Goal: Transaction & Acquisition: Purchase product/service

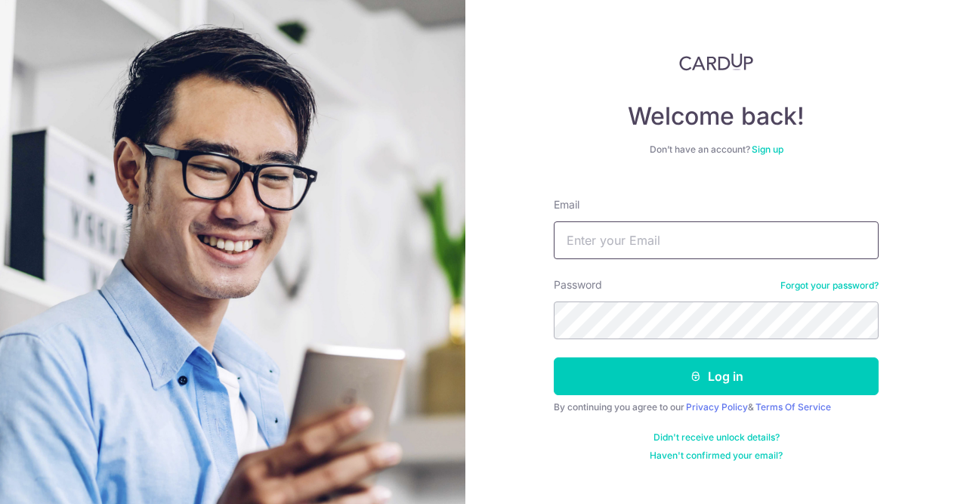
click at [619, 244] on input "Email" at bounding box center [716, 240] width 325 height 38
type input "tulipzhang@vip.sina.com"
click at [467, 295] on div "Welcome back! Don’t have an account? Sign up Email tulipzhang@vip.sina.com Pass…" at bounding box center [716, 252] width 502 height 504
click at [587, 339] on form "Email tulipzhang@vip.sina.com Password Forgot your password? Log in By continui…" at bounding box center [716, 324] width 325 height 276
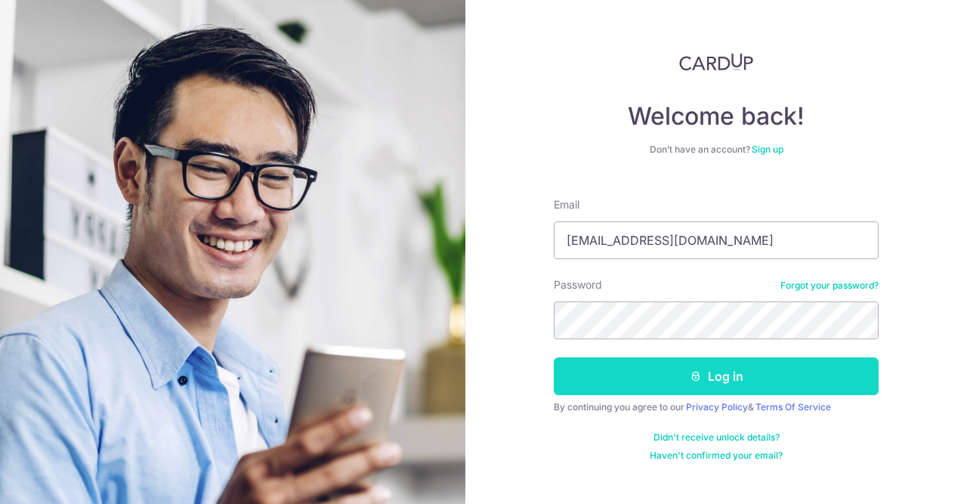
click at [695, 372] on icon "submit" at bounding box center [696, 376] width 12 height 12
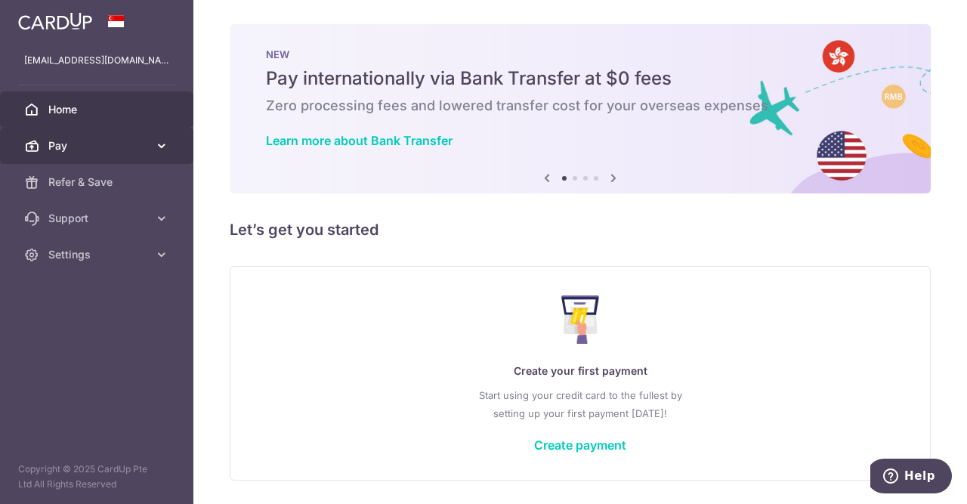
click at [85, 146] on span "Pay" at bounding box center [98, 145] width 100 height 15
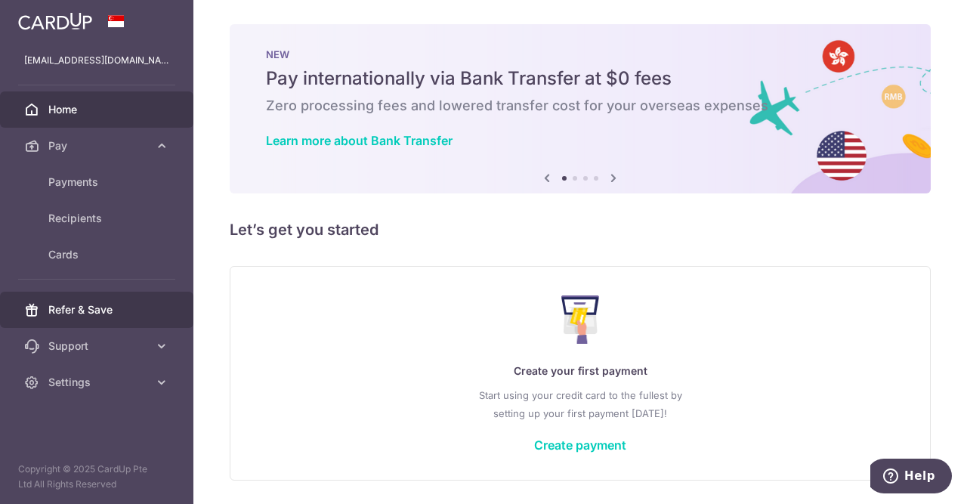
click at [100, 298] on link "Refer & Save" at bounding box center [96, 310] width 193 height 36
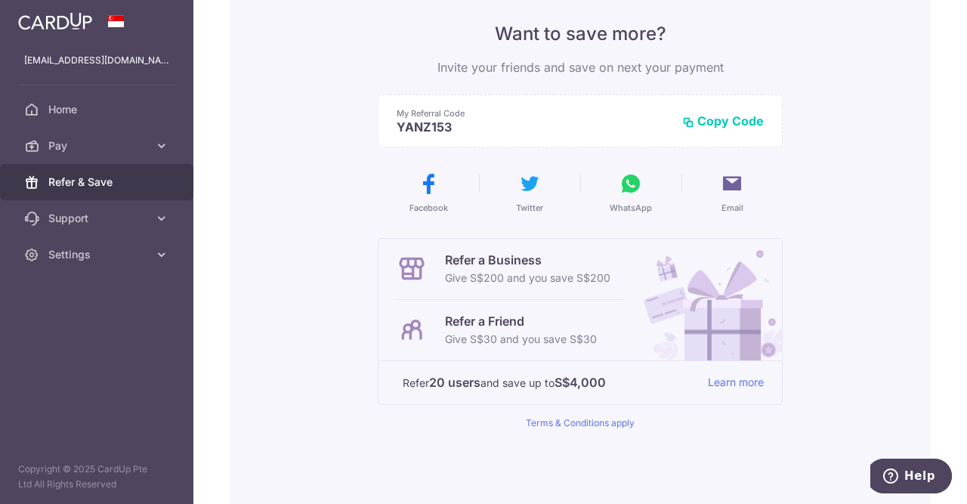
scroll to position [124, 0]
click at [137, 150] on span "Pay" at bounding box center [98, 145] width 100 height 15
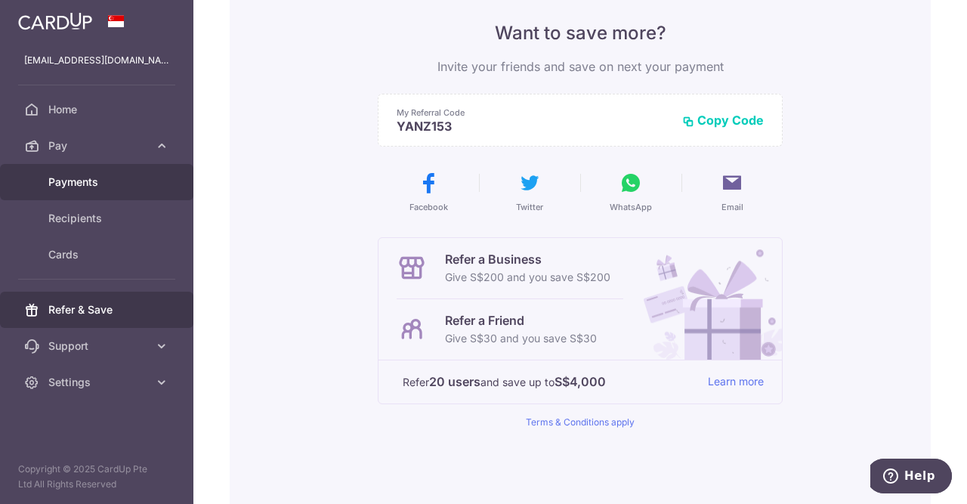
click at [84, 188] on span "Payments" at bounding box center [98, 182] width 100 height 15
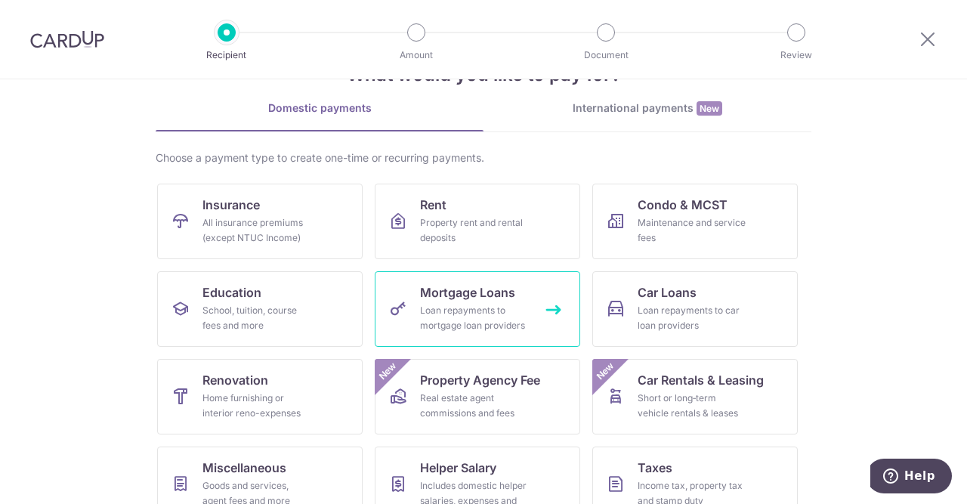
scroll to position [171, 0]
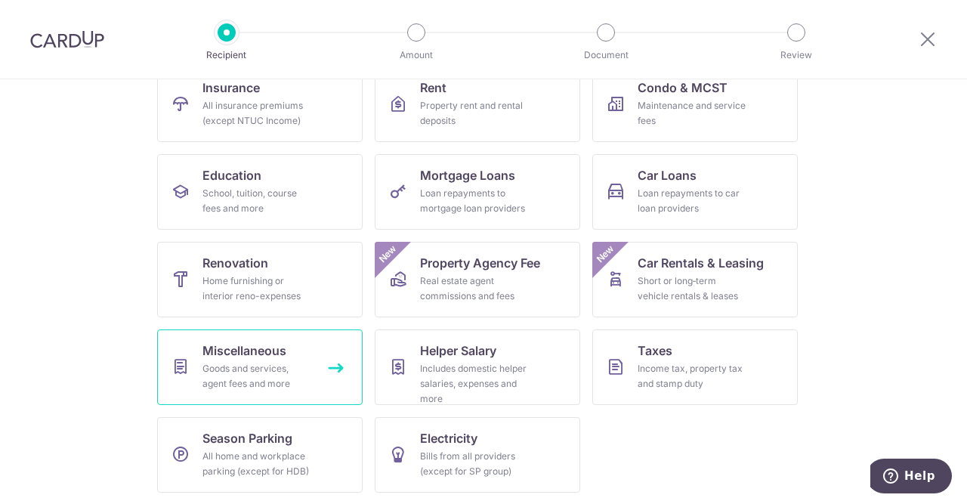
click at [205, 378] on div "Goods and services, agent fees and more" at bounding box center [256, 376] width 109 height 30
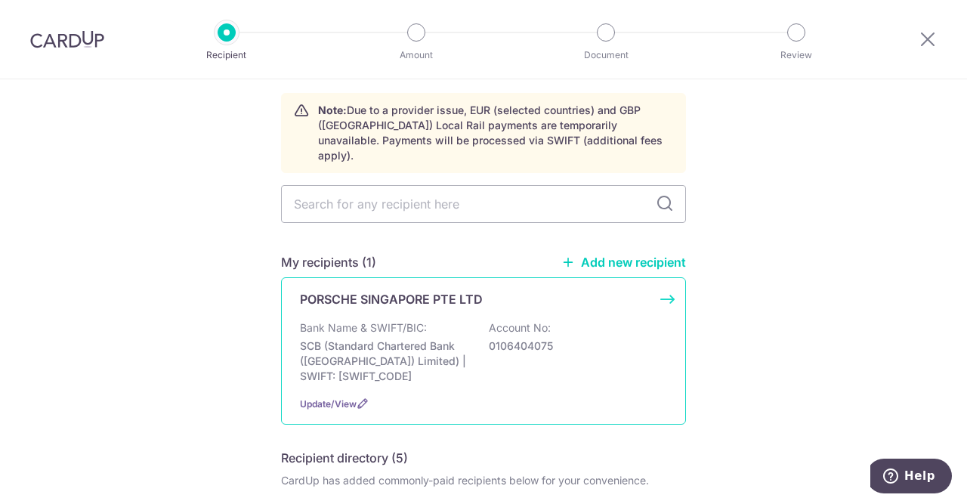
scroll to position [57, 0]
click at [405, 338] on p "SCB (Standard Chartered Bank (Singapore) Limited) | SWIFT: SCBLSG22XXX" at bounding box center [384, 360] width 169 height 45
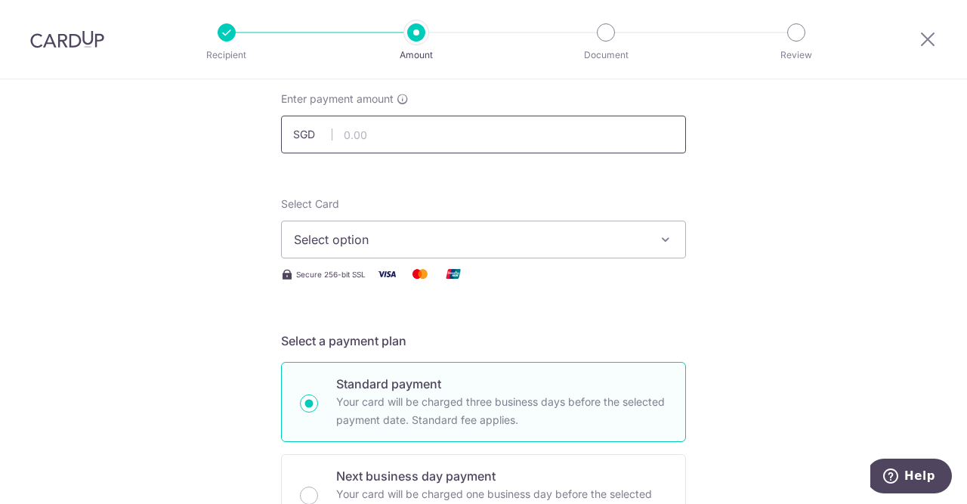
click at [371, 137] on input "text" at bounding box center [483, 135] width 405 height 38
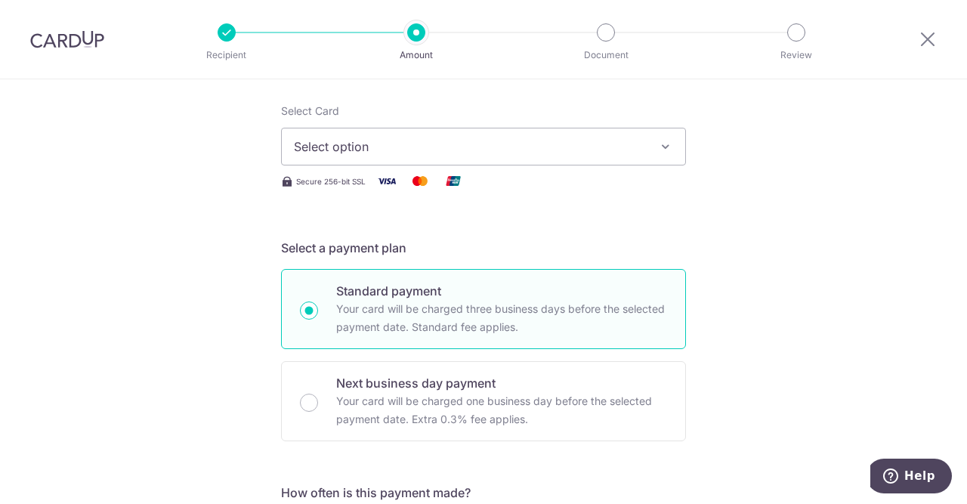
scroll to position [181, 0]
click at [361, 144] on span "Select option" at bounding box center [470, 146] width 352 height 18
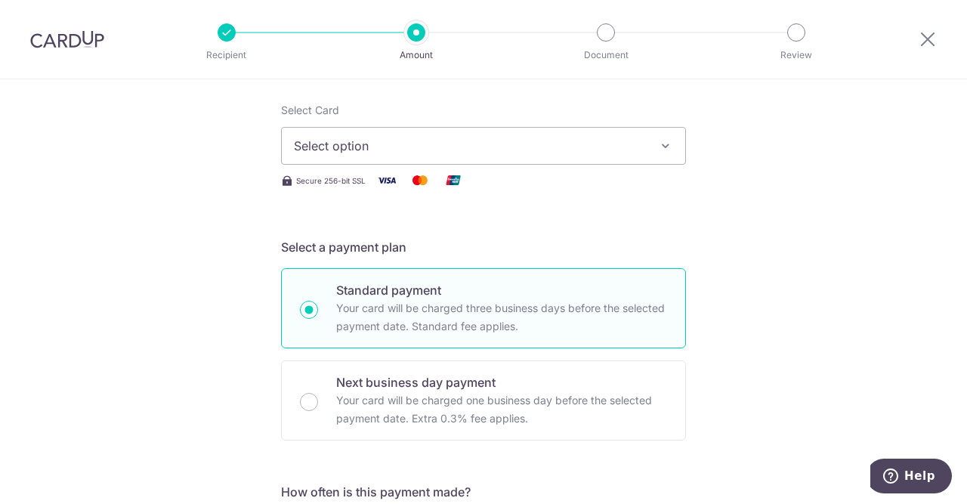
click at [449, 173] on img at bounding box center [453, 180] width 30 height 19
click at [514, 135] on button "Select option" at bounding box center [483, 146] width 405 height 38
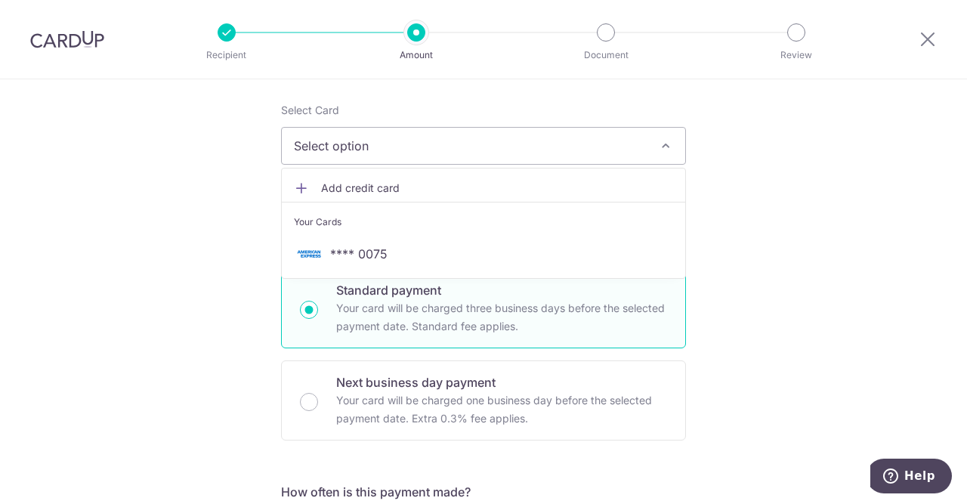
drag, startPoint x: 514, startPoint y: 135, endPoint x: 471, endPoint y: 184, distance: 64.7
click at [471, 165] on div "Select Card Select option Add credit card Your Cards **** 0075" at bounding box center [483, 134] width 405 height 62
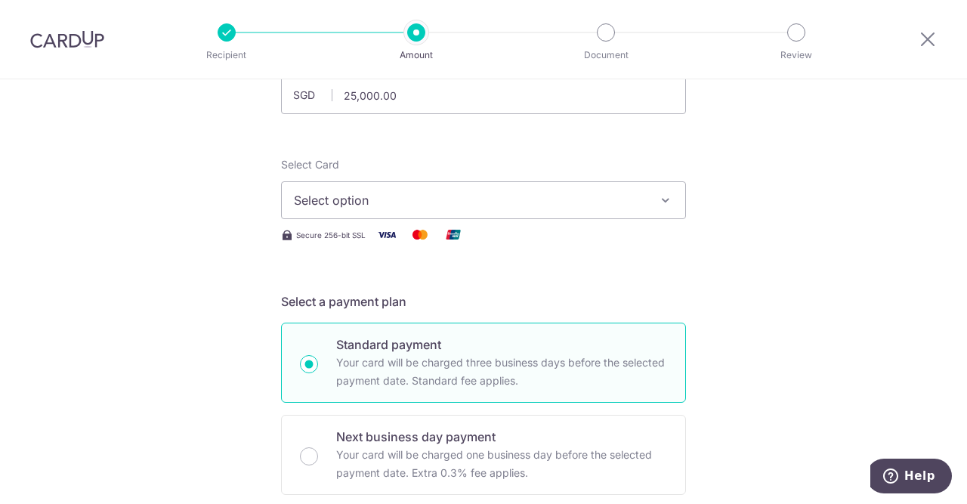
scroll to position [0, 0]
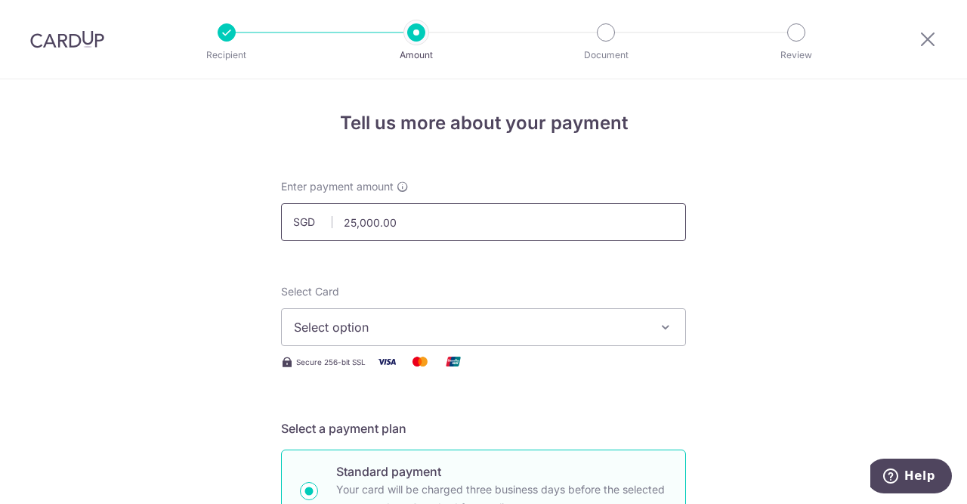
click at [417, 229] on input "25,000.00" at bounding box center [483, 222] width 405 height 38
type input "2"
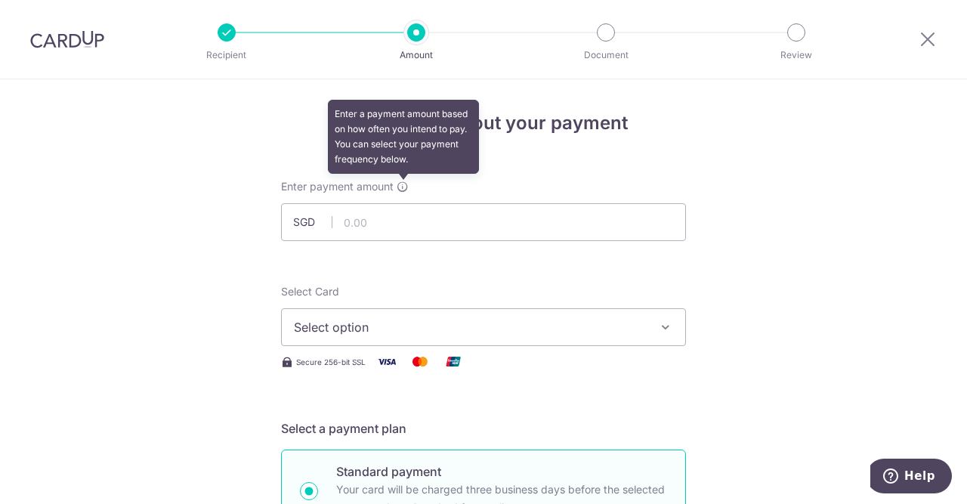
click at [408, 184] on icon at bounding box center [403, 187] width 12 height 12
click at [408, 189] on icon at bounding box center [403, 187] width 12 height 12
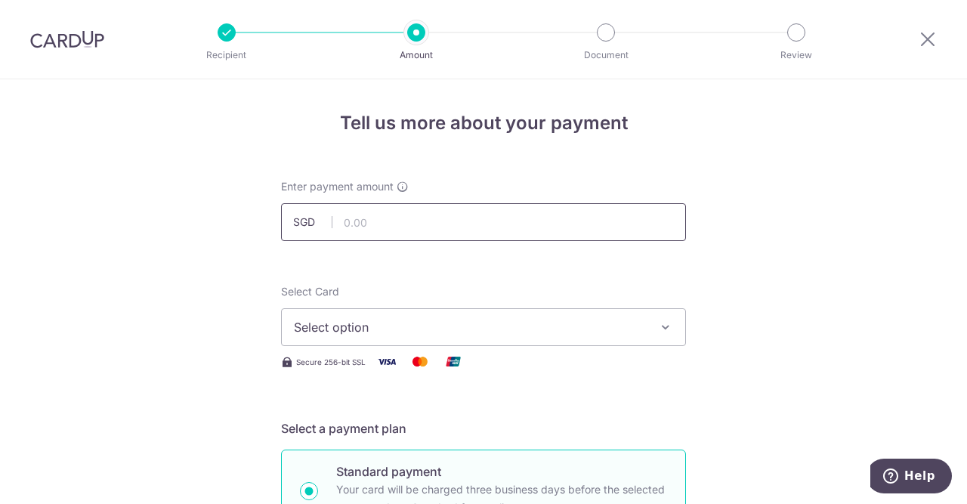
click at [328, 239] on input "text" at bounding box center [483, 222] width 405 height 38
click at [372, 226] on input "text" at bounding box center [483, 222] width 405 height 38
type input "50,000.00"
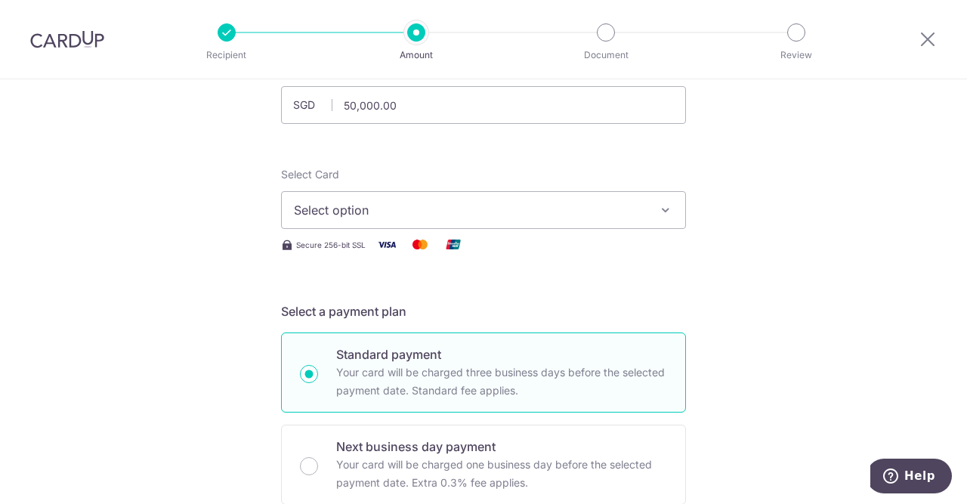
click at [351, 209] on span "Select option" at bounding box center [470, 210] width 352 height 18
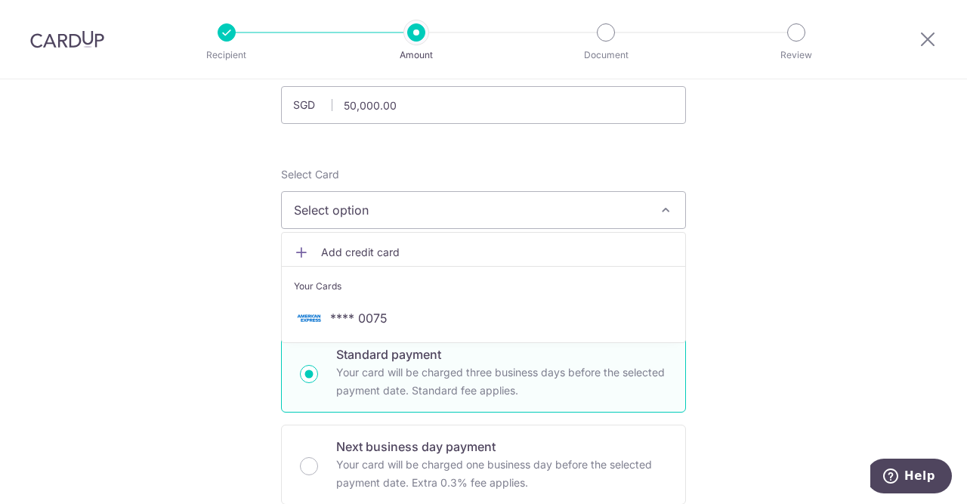
click at [357, 249] on span "Add credit card" at bounding box center [497, 252] width 352 height 15
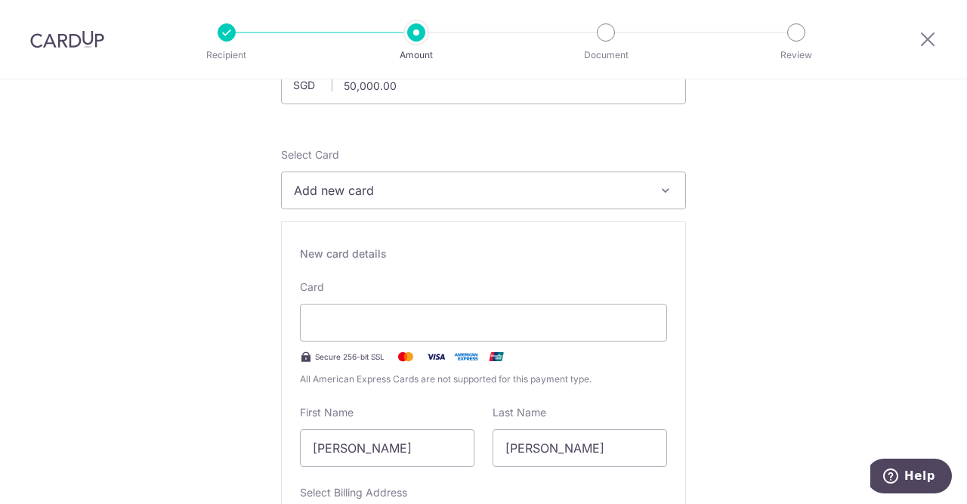
scroll to position [137, 0]
click at [666, 324] on div at bounding box center [483, 322] width 367 height 38
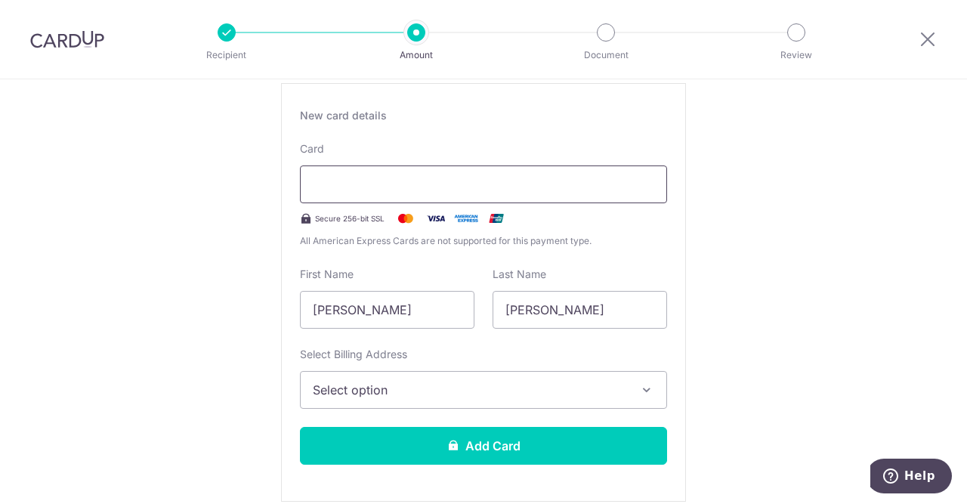
scroll to position [295, 0]
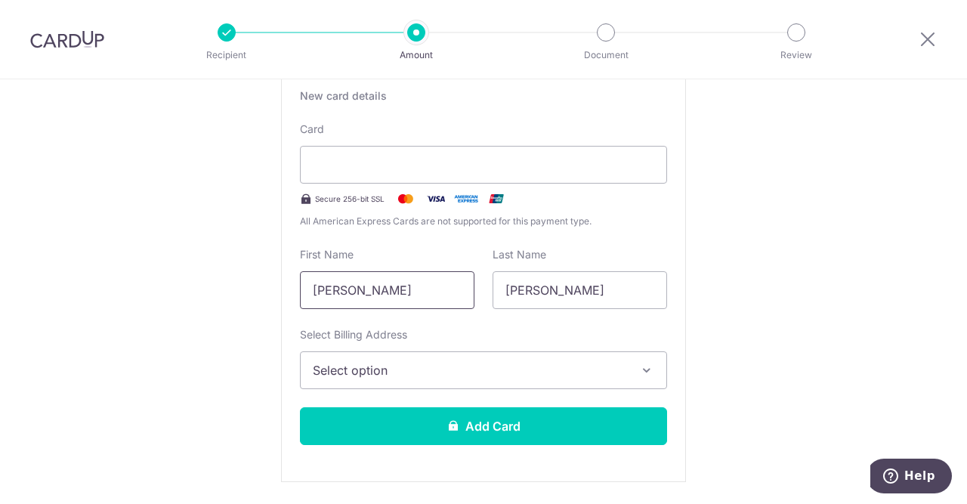
click at [416, 295] on input "Yan" at bounding box center [387, 290] width 175 height 38
type input "Y"
type input "Rui An"
click at [552, 283] on input "[PERSON_NAME]" at bounding box center [580, 290] width 175 height 38
type input "Z"
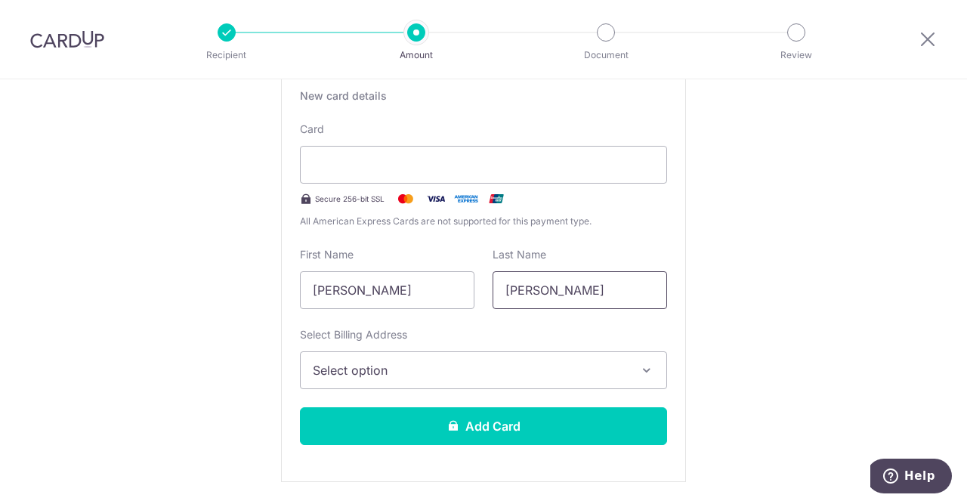
type input "Liang"
click at [415, 361] on span "Select option" at bounding box center [470, 370] width 314 height 18
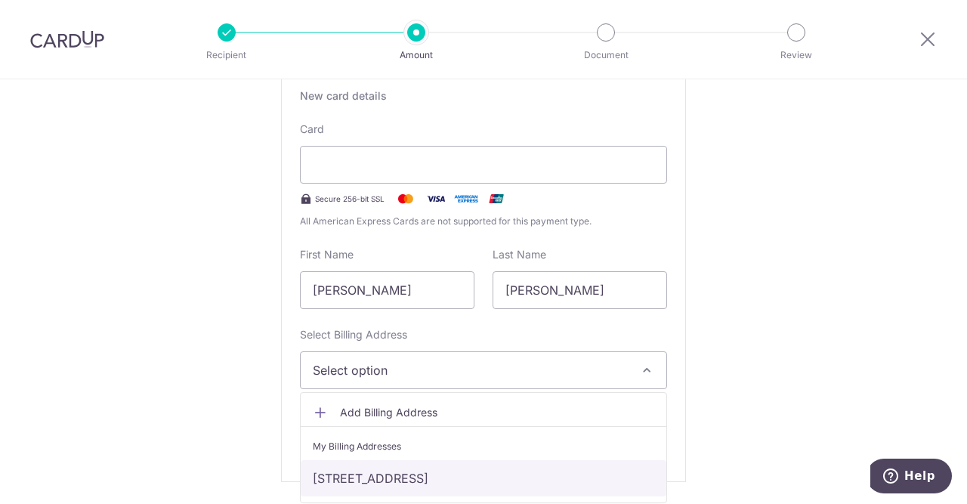
click at [369, 473] on link "271 Greenwood Ave 01-42, Singapore, Singapore-286623" at bounding box center [484, 478] width 366 height 36
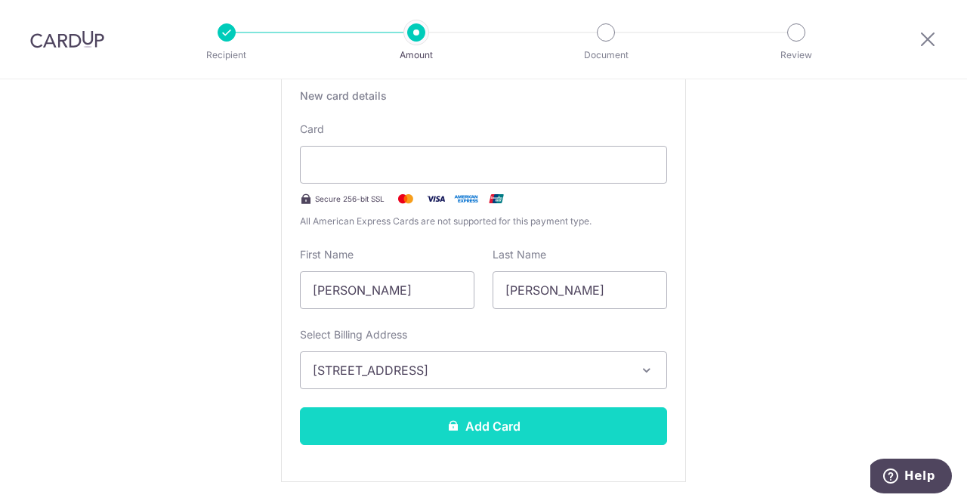
click at [450, 414] on button "Add Card" at bounding box center [483, 426] width 367 height 38
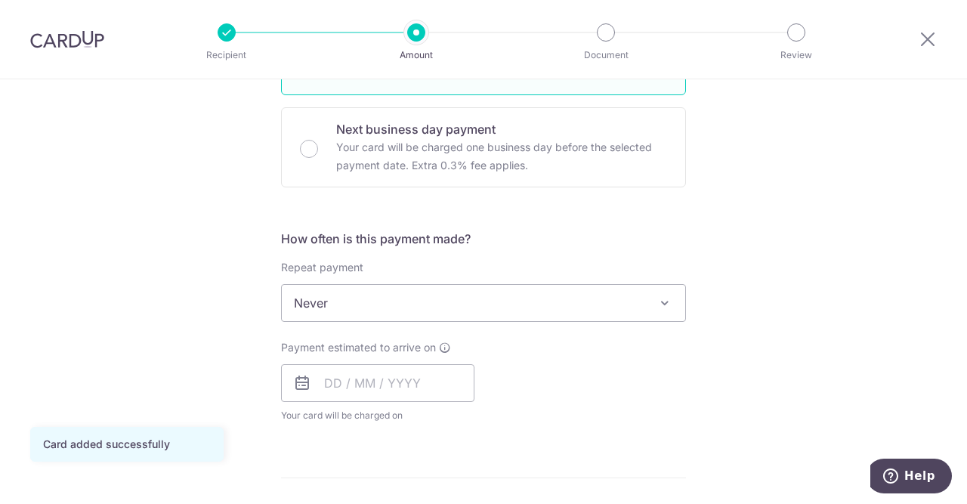
scroll to position [437, 0]
click at [345, 307] on span "Never" at bounding box center [483, 300] width 403 height 36
click at [144, 308] on div "Tell us more about your payment Enter payment amount SGD 50,000.00 50000.00 Car…" at bounding box center [483, 325] width 967 height 1367
click at [335, 385] on input "text" at bounding box center [377, 380] width 193 height 38
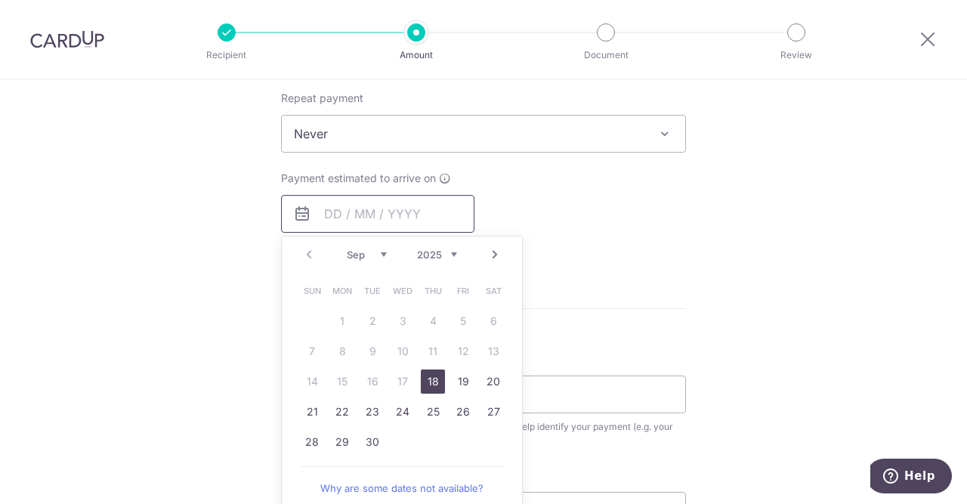
scroll to position [605, 0]
click at [694, 256] on div "Tell us more about your payment Enter payment amount SGD 50,000.00 50000.00 Car…" at bounding box center [483, 157] width 967 height 1367
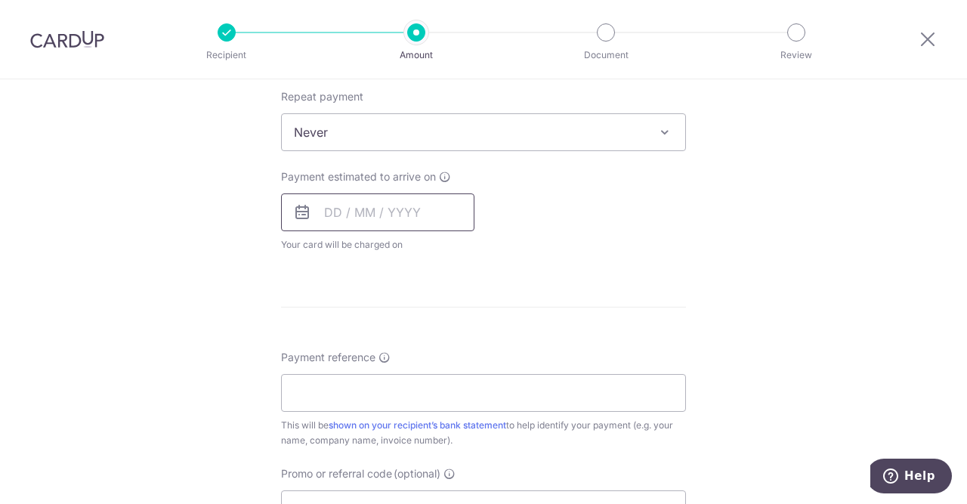
click at [336, 216] on input "text" at bounding box center [377, 212] width 193 height 38
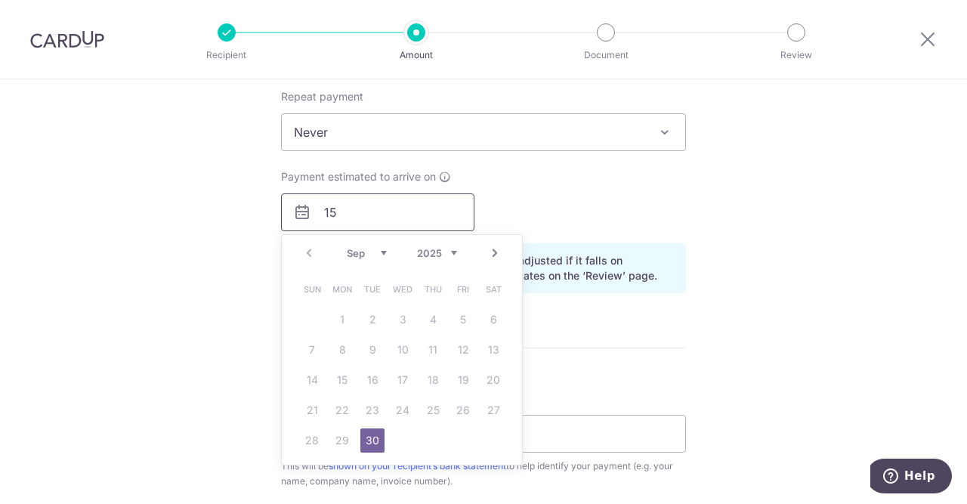
click at [375, 205] on input "15" at bounding box center [377, 212] width 193 height 38
click at [146, 338] on div "Tell us more about your payment Enter payment amount SGD 50,000.00 50000.00 Car…" at bounding box center [483, 177] width 967 height 1407
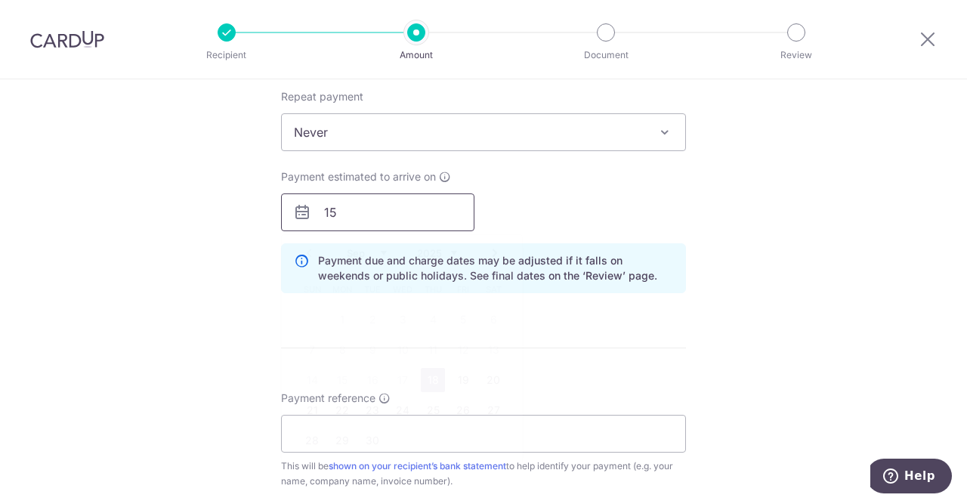
click at [381, 215] on input "15" at bounding box center [377, 212] width 193 height 38
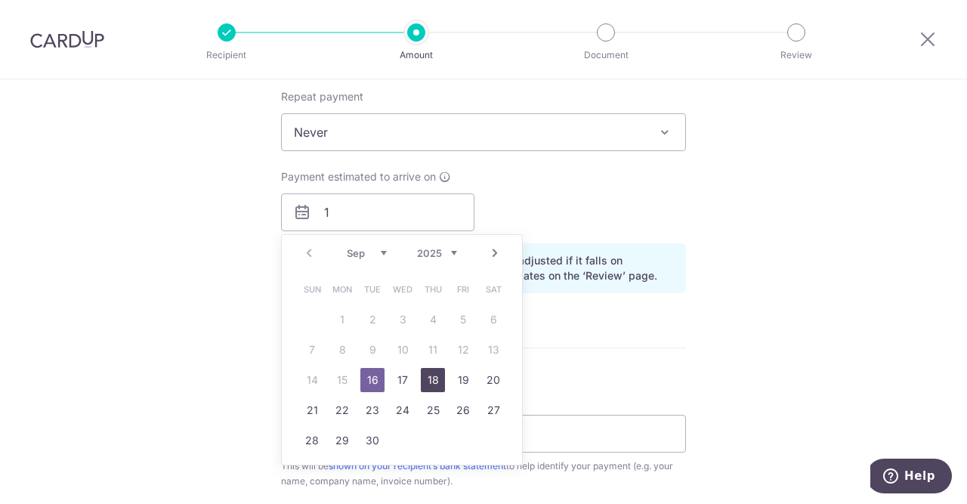
click at [433, 373] on link "18" at bounding box center [433, 380] width 24 height 24
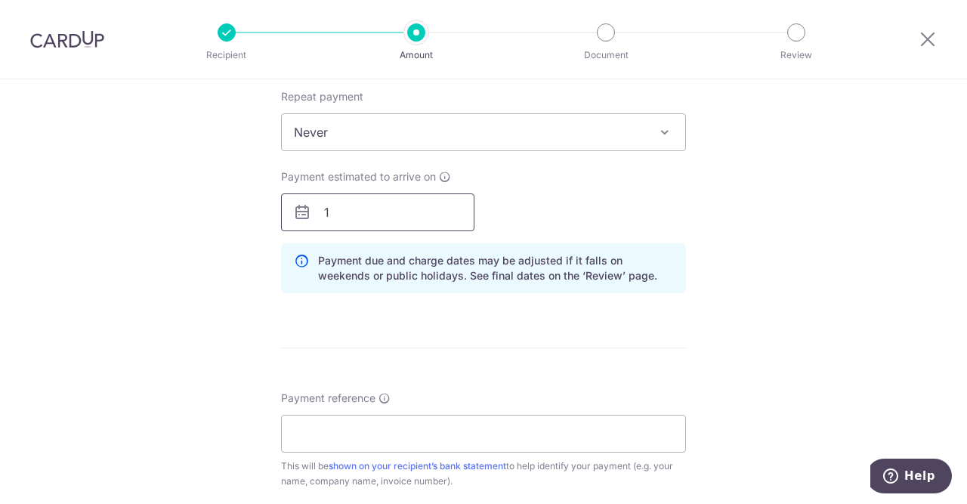
click at [372, 209] on input "1" at bounding box center [377, 212] width 193 height 38
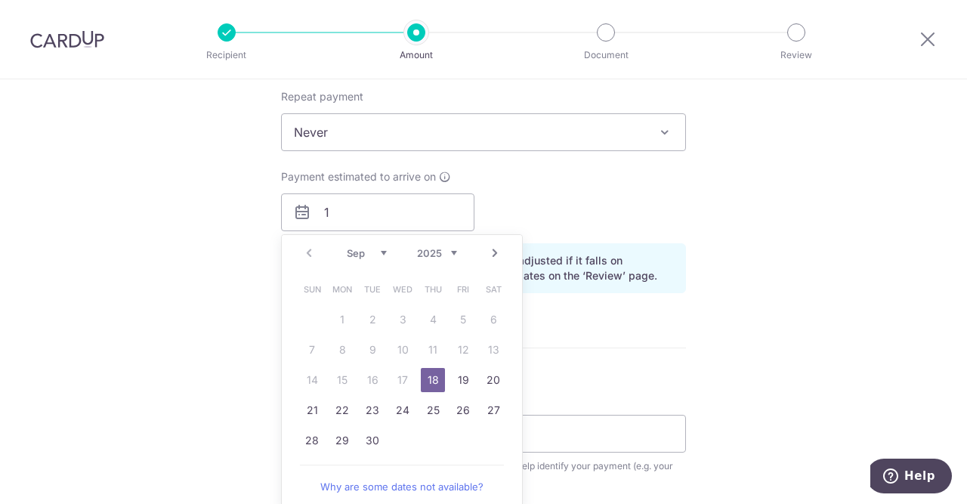
click at [646, 337] on form "Enter payment amount SGD 50,000.00 50000.00 Card added successfully Select Card…" at bounding box center [483, 192] width 405 height 1237
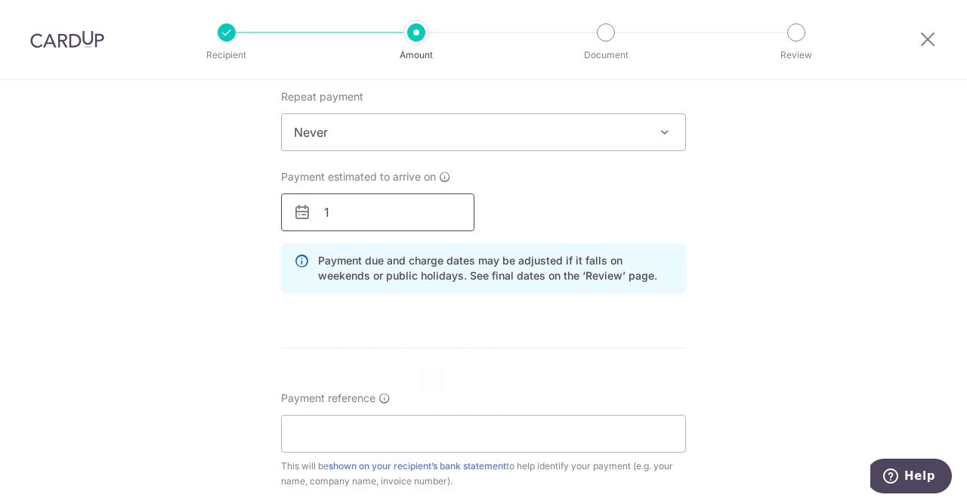
click at [353, 217] on input "1" at bounding box center [377, 212] width 193 height 38
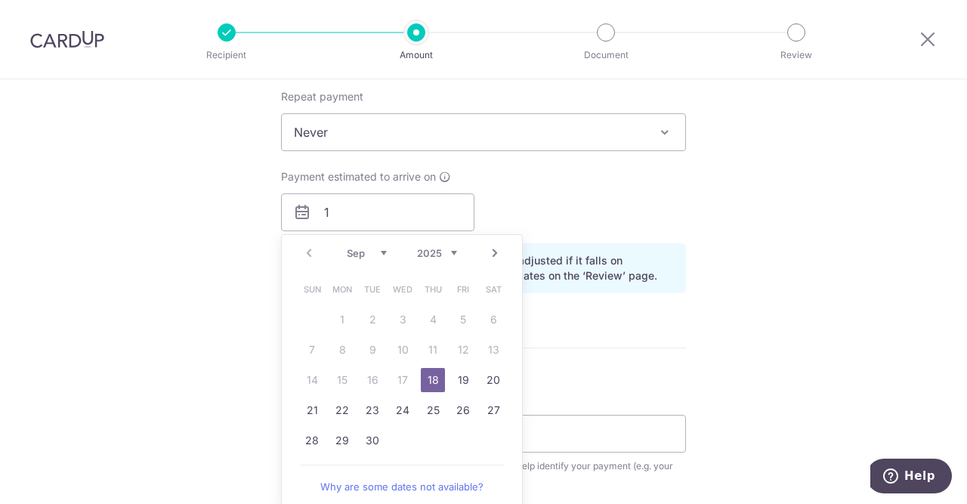
click at [438, 372] on link "18" at bounding box center [433, 380] width 24 height 24
type input "18/09/2025"
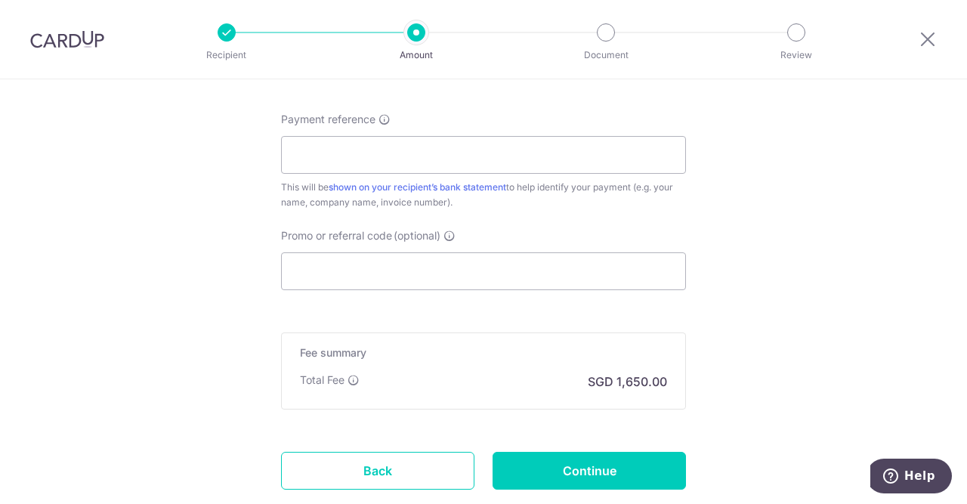
scroll to position [935, 0]
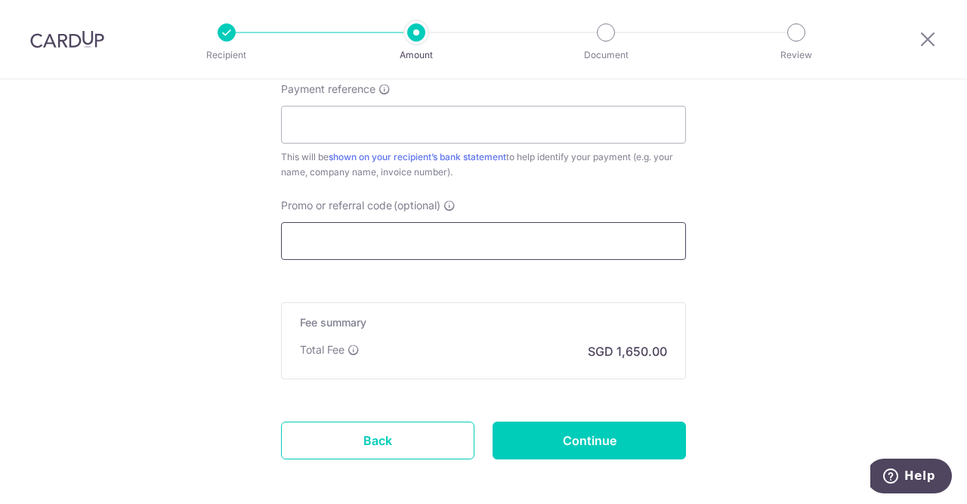
click at [338, 251] on input "Promo or referral code (optional)" at bounding box center [483, 241] width 405 height 38
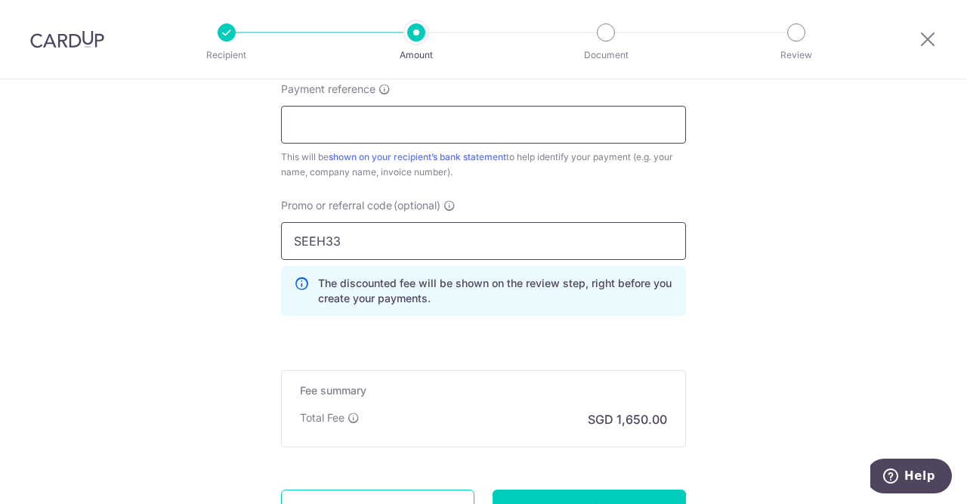
type input "SEEH33"
click at [326, 137] on input "Payment reference" at bounding box center [483, 125] width 405 height 38
type input "VSA250"
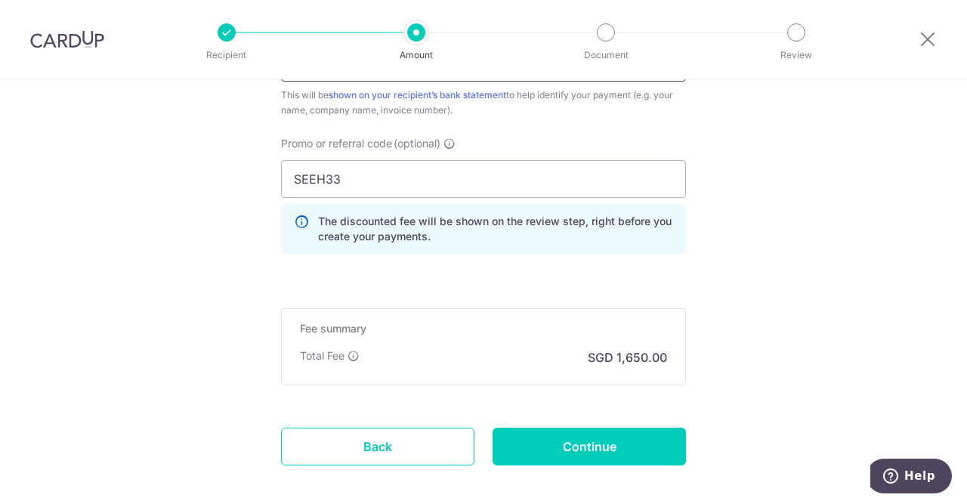
scroll to position [997, 0]
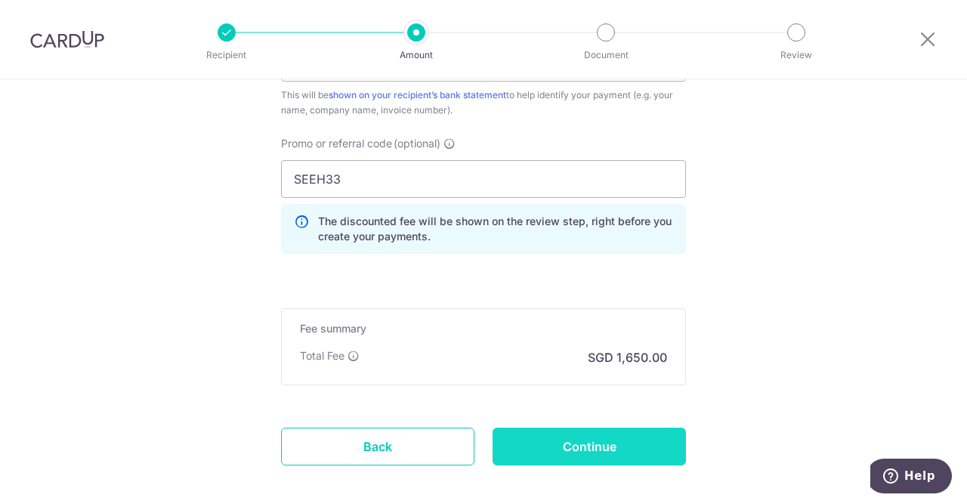
click at [578, 443] on input "Continue" at bounding box center [589, 447] width 193 height 38
type input "Create Schedule"
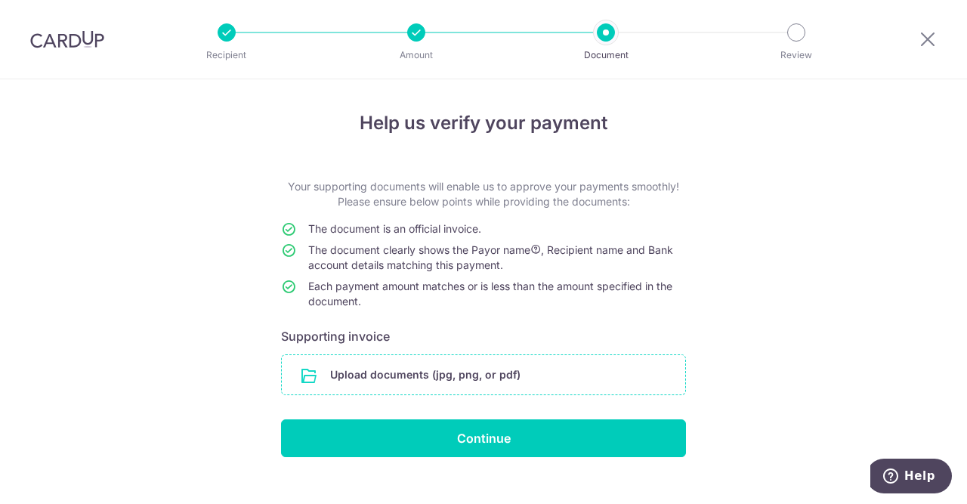
click at [423, 374] on input "file" at bounding box center [483, 374] width 403 height 39
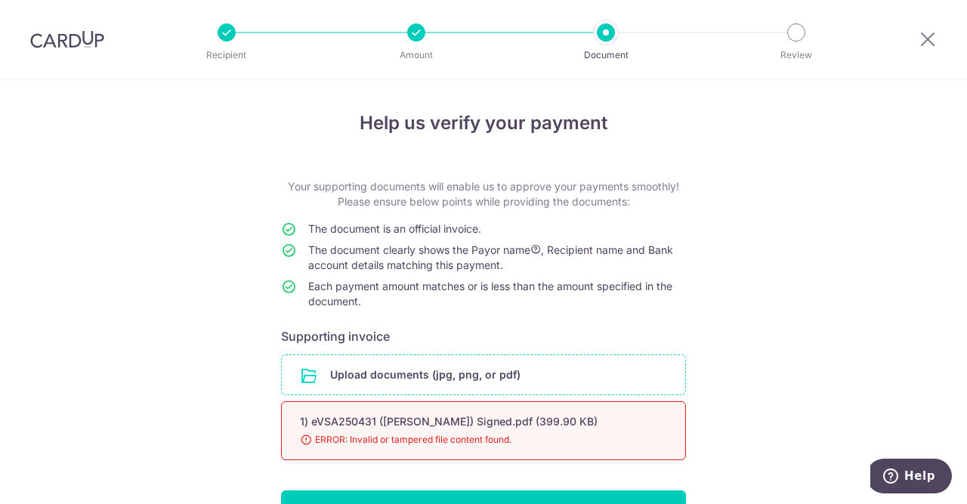
scroll to position [94, 0]
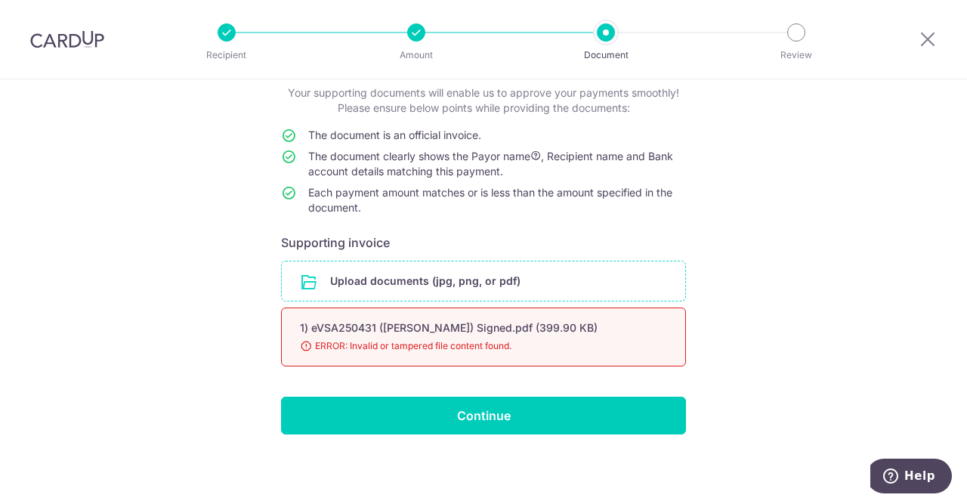
click at [416, 329] on div "1) eVSA250431 ([PERSON_NAME]) Signed.pdf (399.90 KB)" at bounding box center [465, 327] width 331 height 15
click at [505, 326] on div "1) eVSA250431 ([PERSON_NAME]) Signed.pdf (399.90 KB)" at bounding box center [465, 327] width 331 height 15
click at [358, 354] on div "1) eVSA250431 ([PERSON_NAME]) Signed.pdf (399.90 KB) 98% Done Download ERROR: I…" at bounding box center [483, 336] width 405 height 59
click at [277, 326] on div "Help us verify your payment Your supporting documents will enable us to approve…" at bounding box center [483, 246] width 967 height 520
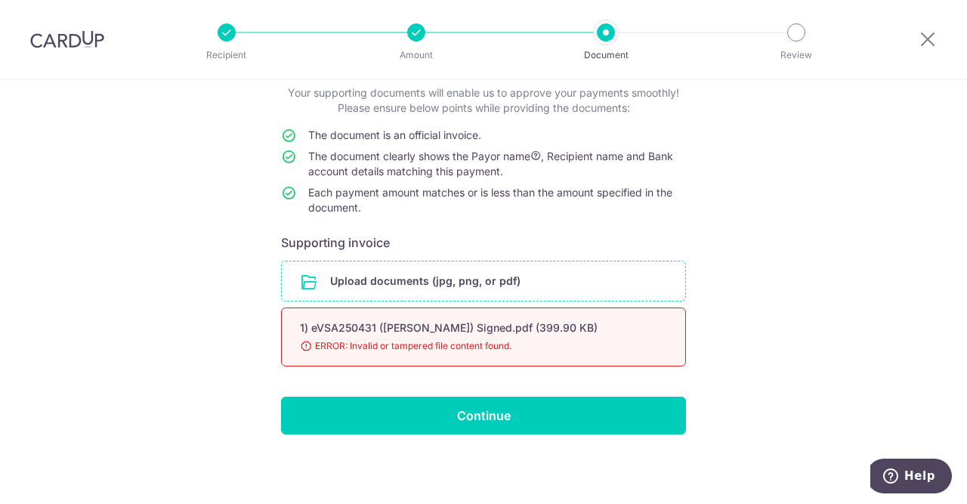
click at [277, 326] on div "Help us verify your payment Your supporting documents will enable us to approve…" at bounding box center [483, 246] width 967 height 520
click at [360, 285] on input "file" at bounding box center [483, 280] width 403 height 39
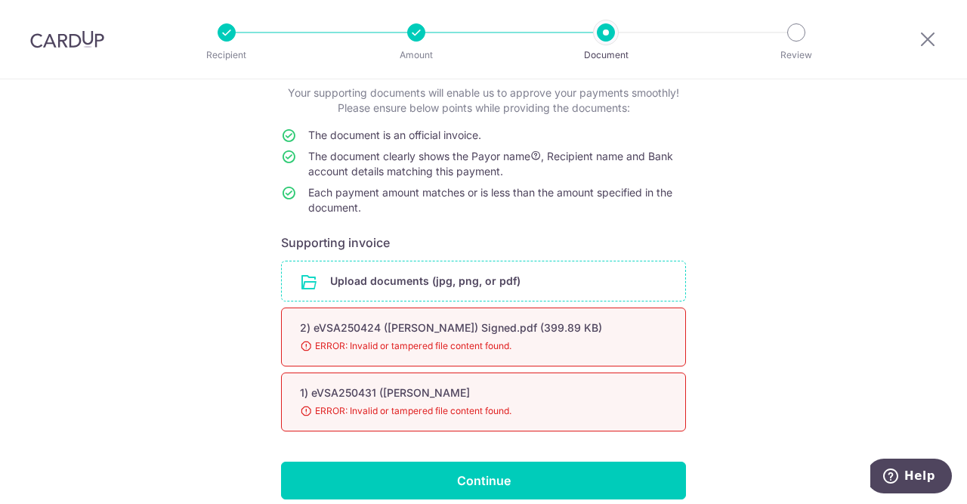
click at [466, 333] on div "2) eVSA250424 ([PERSON_NAME]) Signed.pdf (399.89 KB)" at bounding box center [465, 327] width 331 height 15
click at [413, 381] on div "1) eVSA250431 ([PERSON_NAME] 98% Done Download ERROR: Invalid or tampered file …" at bounding box center [483, 401] width 405 height 59
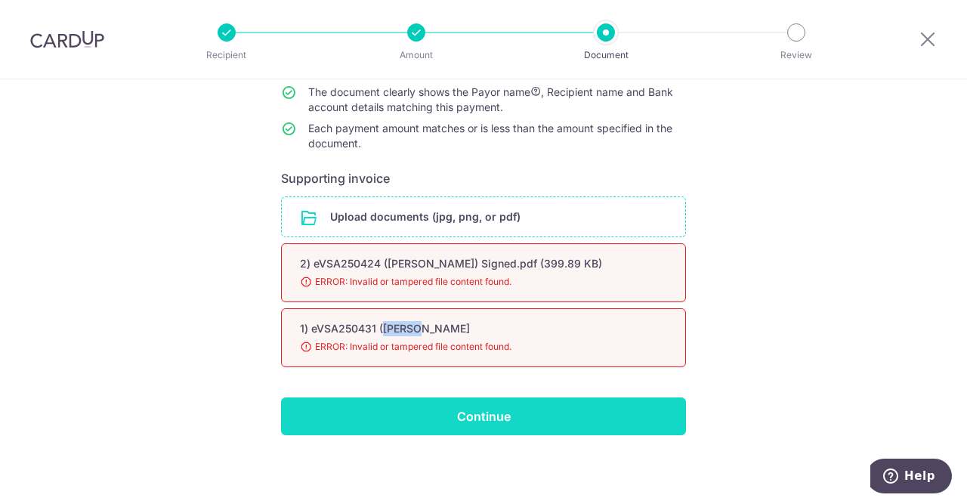
click at [446, 409] on input "Continue" at bounding box center [483, 416] width 405 height 38
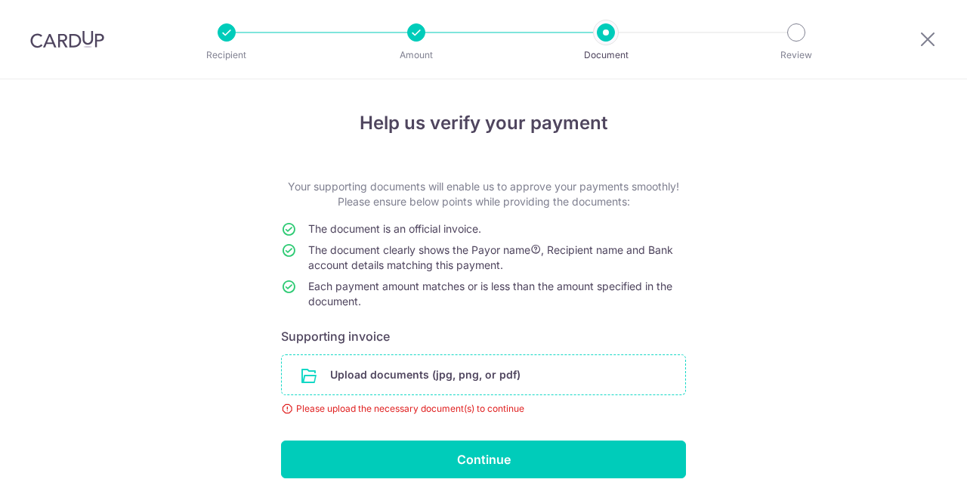
scroll to position [44, 0]
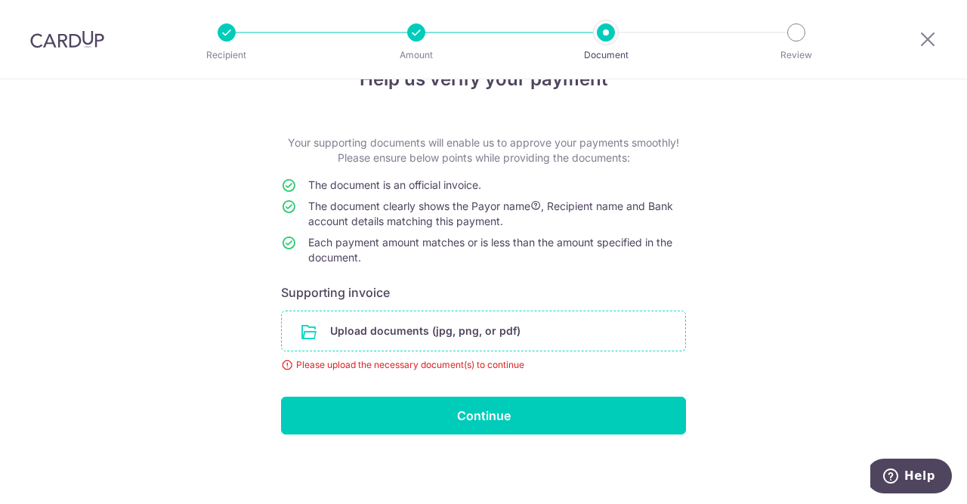
click at [411, 320] on input "file" at bounding box center [483, 330] width 403 height 39
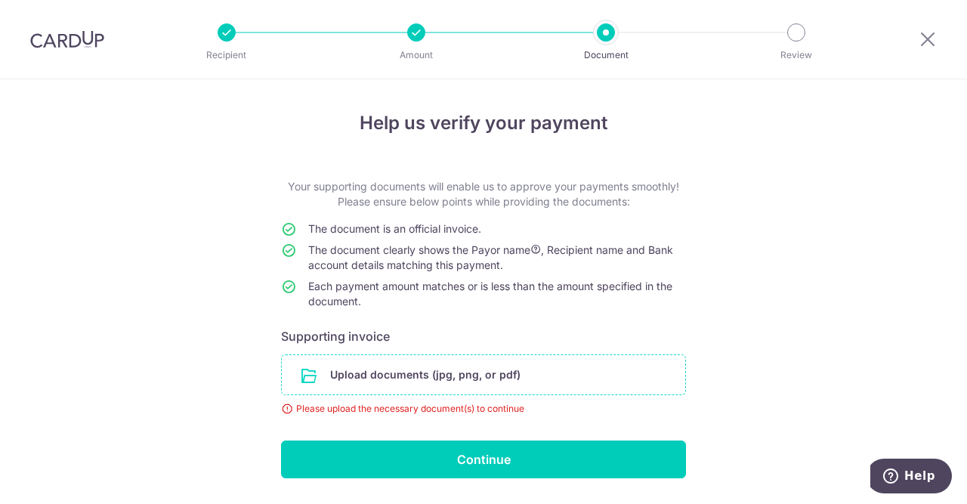
click at [430, 378] on input "file" at bounding box center [483, 374] width 403 height 39
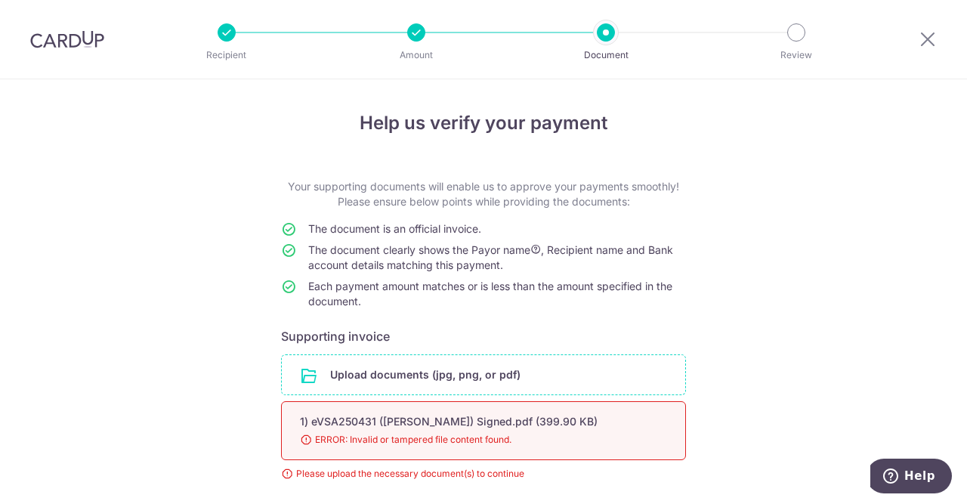
scroll to position [109, 0]
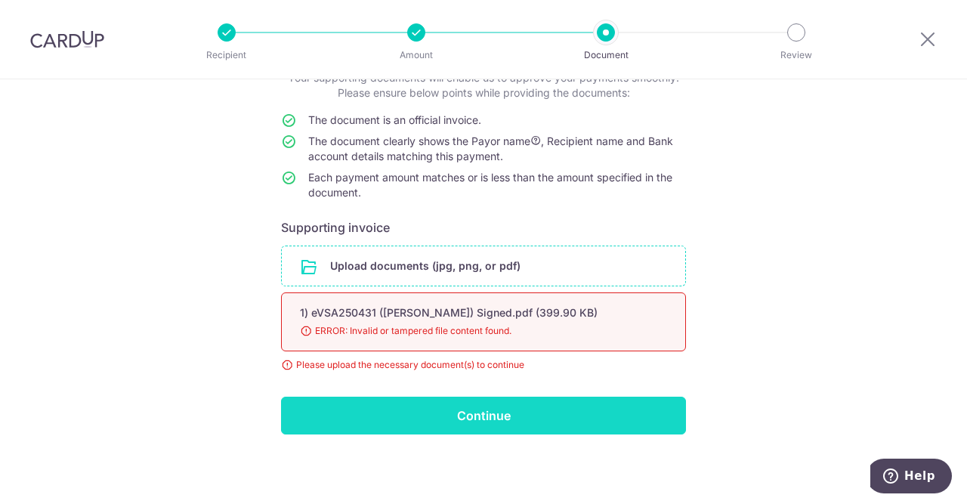
click at [480, 422] on input "Continue" at bounding box center [483, 416] width 405 height 38
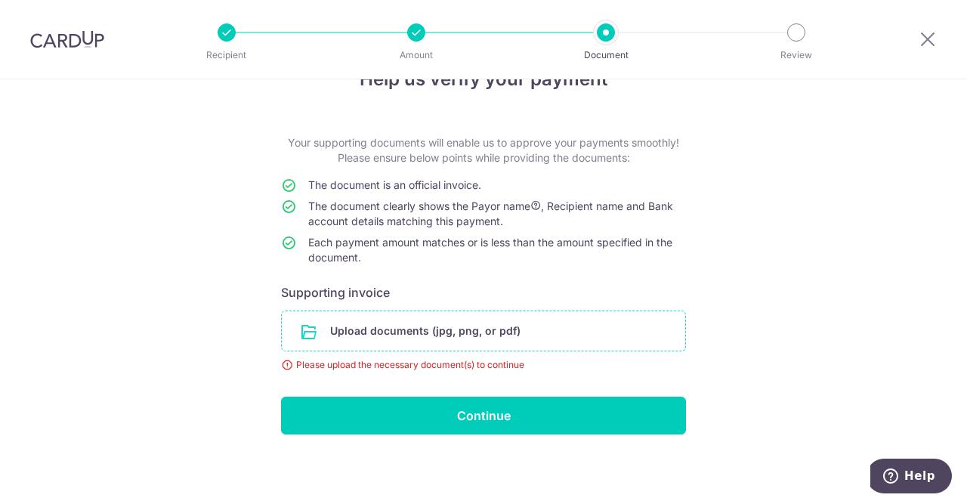
click at [377, 330] on input "file" at bounding box center [483, 330] width 403 height 39
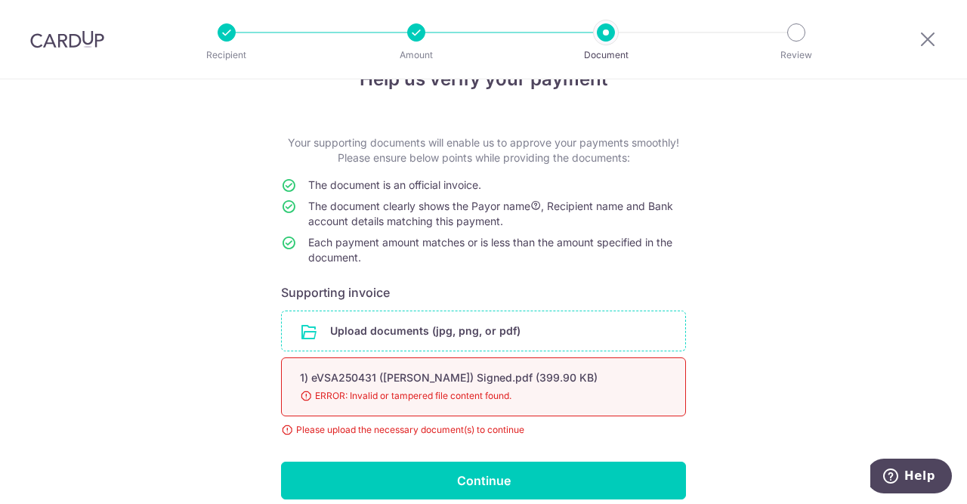
click at [304, 386] on div "1) eVSA250431 ([PERSON_NAME]) Signed.pdf (399.90 KB) 98% Done Download ERROR: I…" at bounding box center [483, 386] width 405 height 59
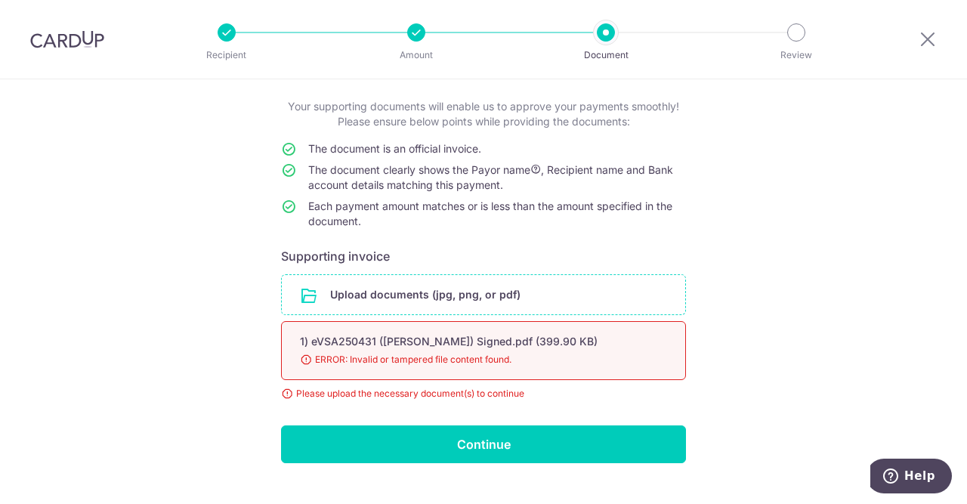
click at [443, 234] on td "Each payment amount matches or is less than the amount specified in the documen…" at bounding box center [497, 217] width 378 height 36
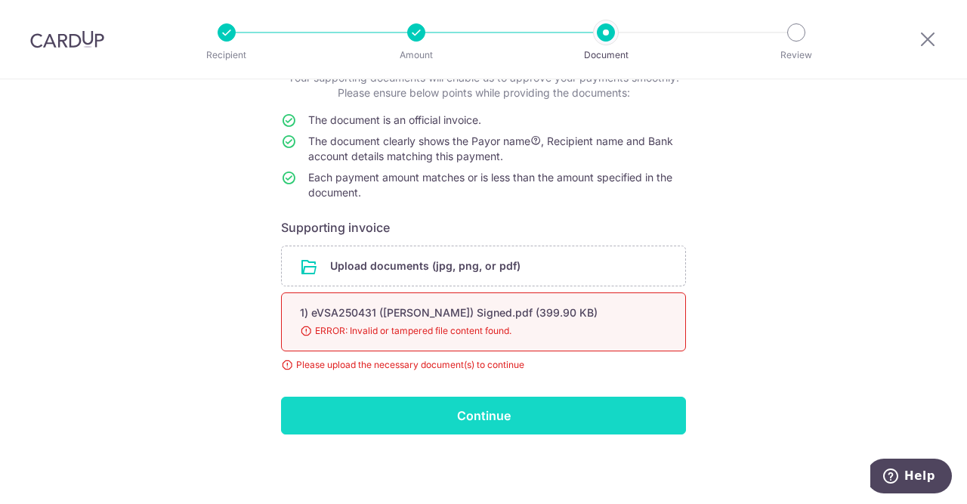
click at [453, 412] on input "Continue" at bounding box center [483, 416] width 405 height 38
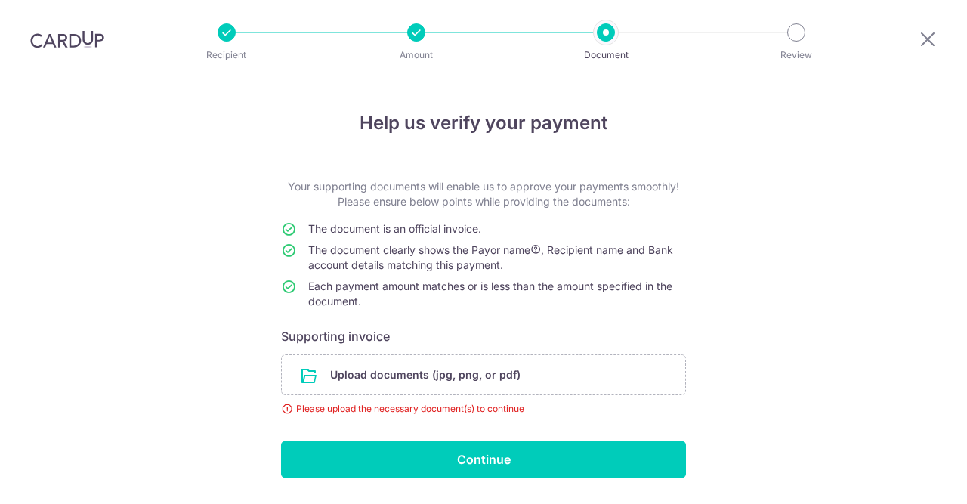
scroll to position [44, 0]
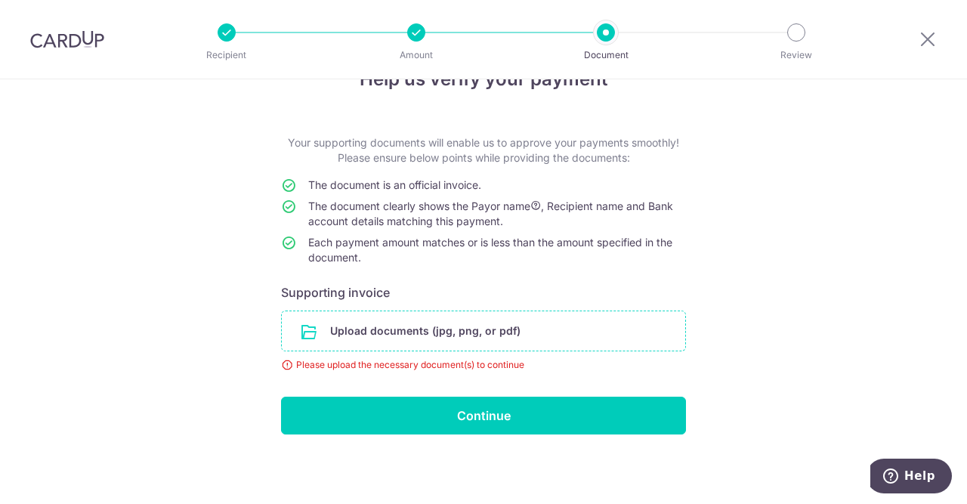
drag, startPoint x: 431, startPoint y: 362, endPoint x: 419, endPoint y: 335, distance: 29.8
click at [419, 335] on div "Upload documents (jpg, png, or pdf) Please upload the necessary document(s) to …" at bounding box center [483, 342] width 405 height 62
click at [438, 326] on input "file" at bounding box center [483, 330] width 403 height 39
click at [493, 390] on form "Your supporting documents will enable us to approve your payments smoothly! Ple…" at bounding box center [483, 284] width 405 height 299
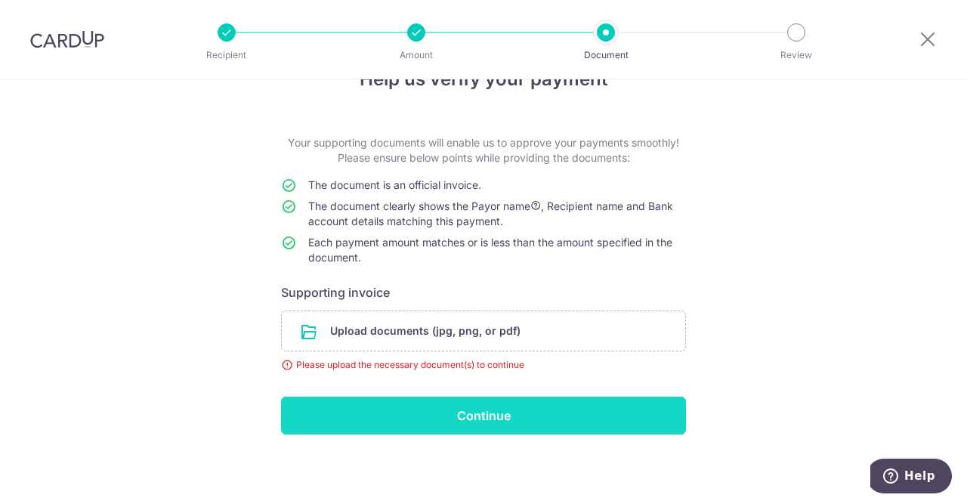
click at [467, 425] on input "Continue" at bounding box center [483, 416] width 405 height 38
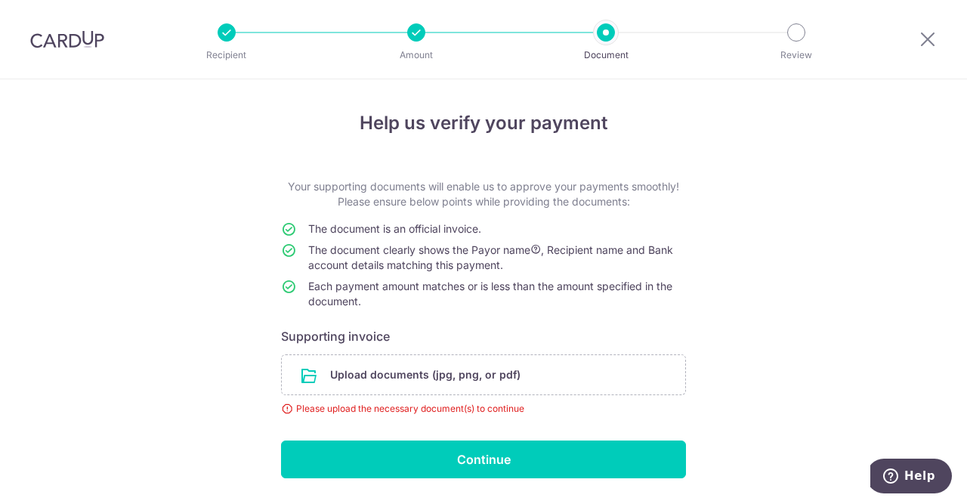
scroll to position [44, 0]
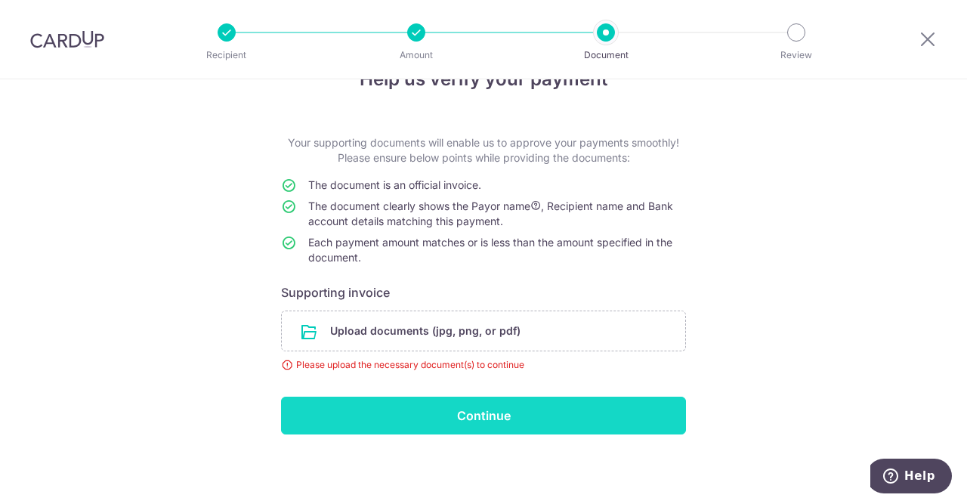
click at [437, 418] on input "Continue" at bounding box center [483, 416] width 405 height 38
click at [435, 414] on input "Continue" at bounding box center [483, 416] width 405 height 38
click at [354, 403] on input "Continue" at bounding box center [483, 416] width 405 height 38
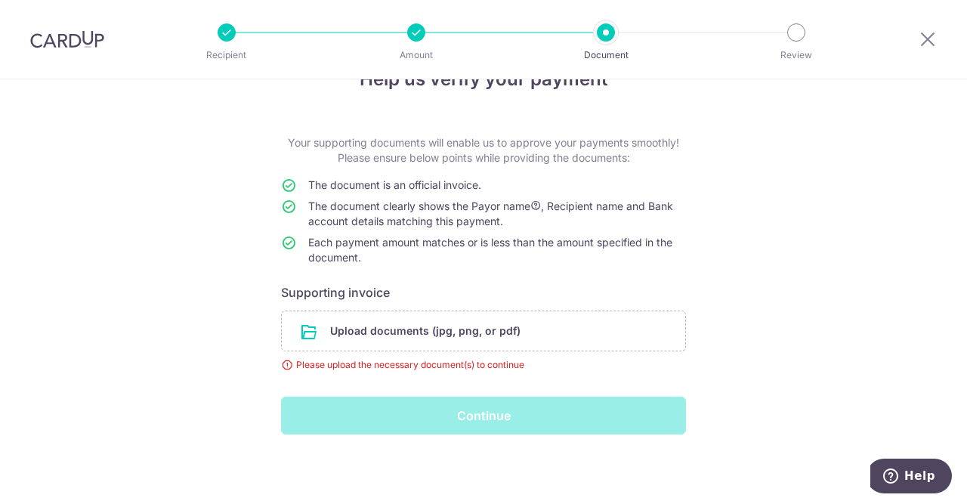
click at [354, 403] on div "Continue" at bounding box center [483, 416] width 423 height 38
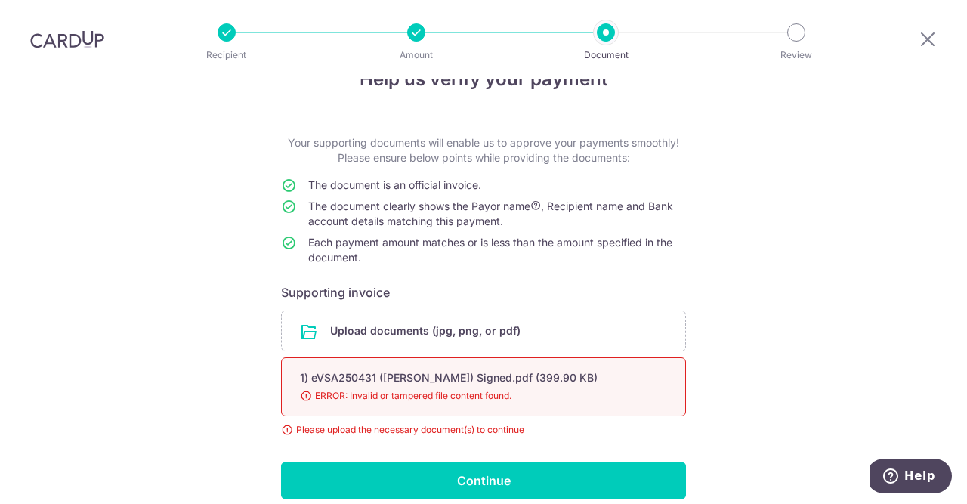
scroll to position [77, 0]
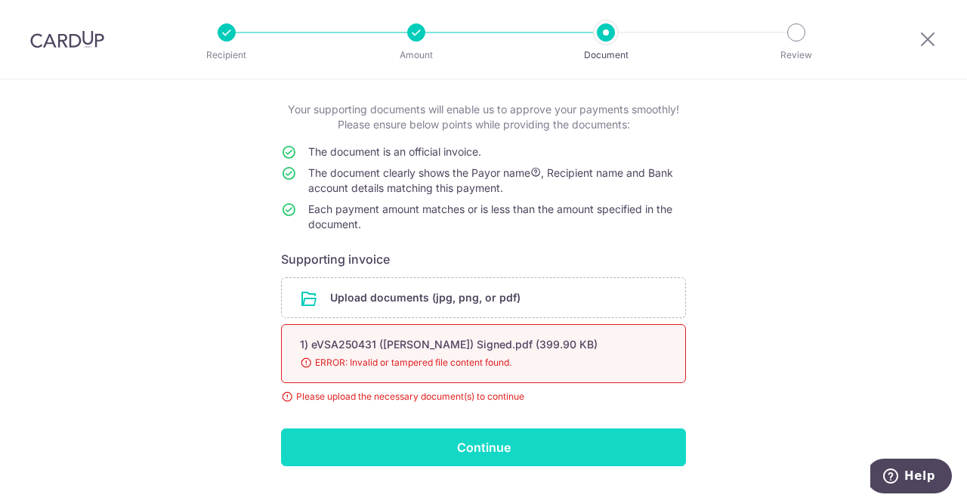
click at [489, 443] on input "Continue" at bounding box center [483, 447] width 405 height 38
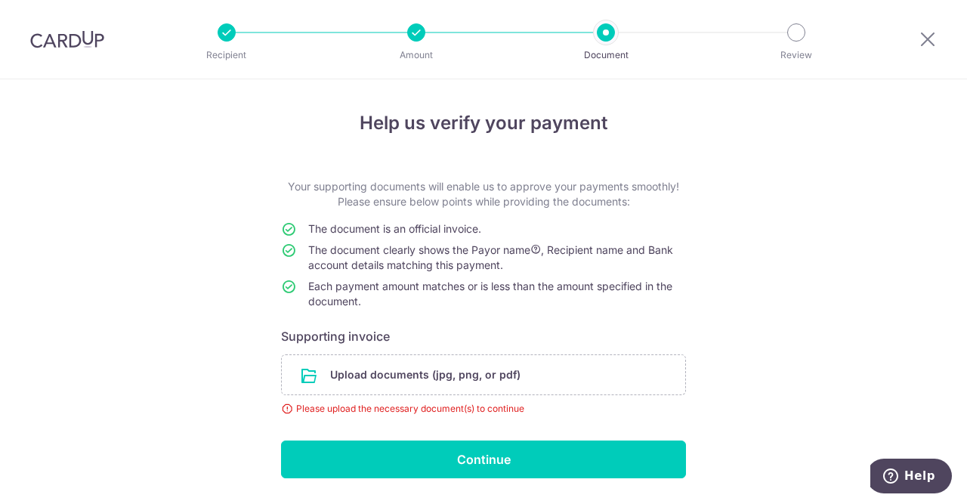
scroll to position [44, 0]
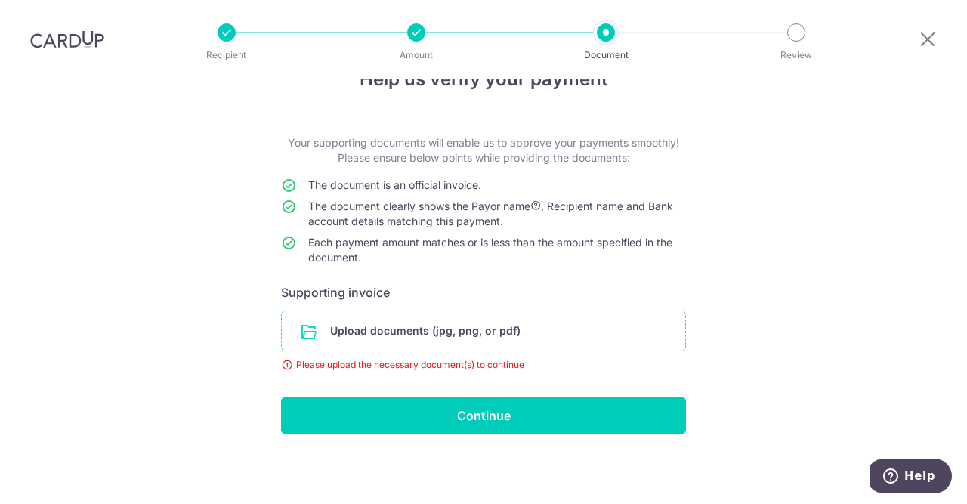
click at [609, 330] on input "file" at bounding box center [483, 330] width 403 height 39
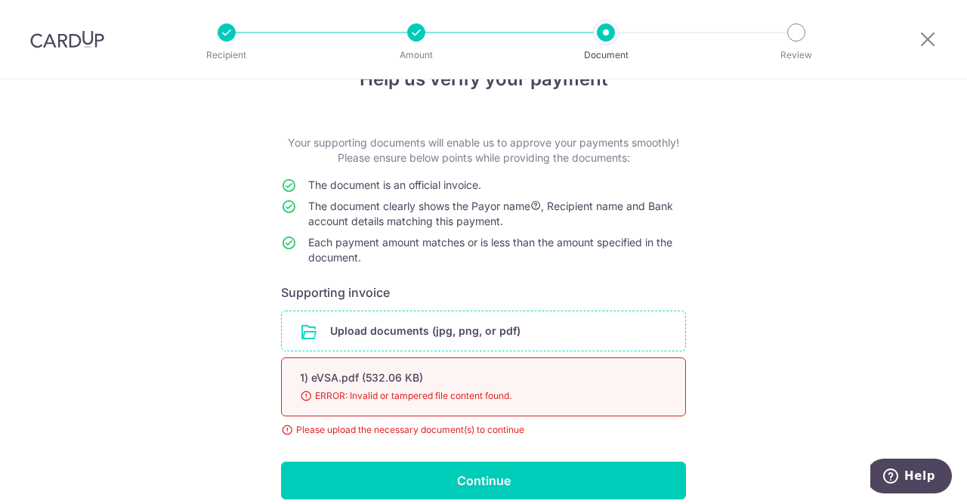
click at [429, 320] on input "file" at bounding box center [483, 330] width 403 height 39
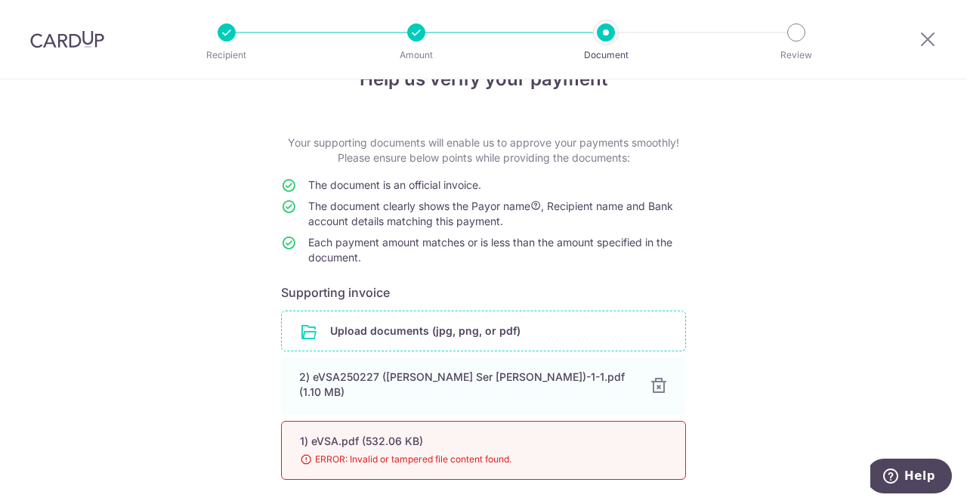
scroll to position [150, 0]
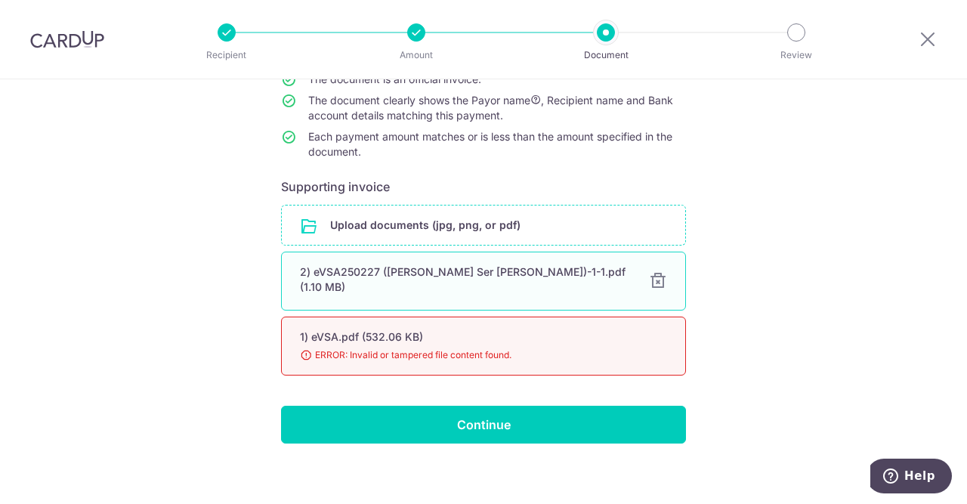
click at [655, 277] on div at bounding box center [658, 281] width 18 height 18
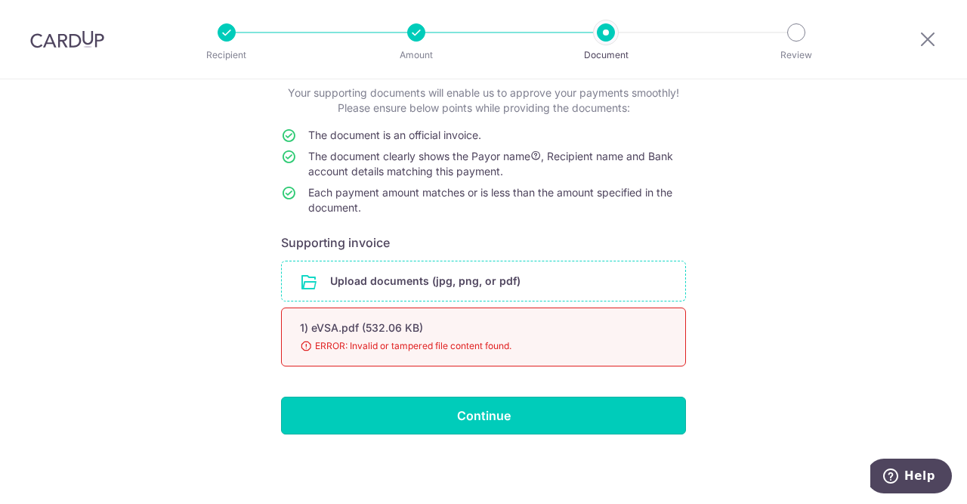
drag, startPoint x: 453, startPoint y: 408, endPoint x: 386, endPoint y: 292, distance: 133.7
click at [386, 292] on form "Your supporting documents will enable us to approve your payments smoothly! Ple…" at bounding box center [483, 259] width 405 height 349
click at [386, 292] on input "file" at bounding box center [483, 280] width 403 height 39
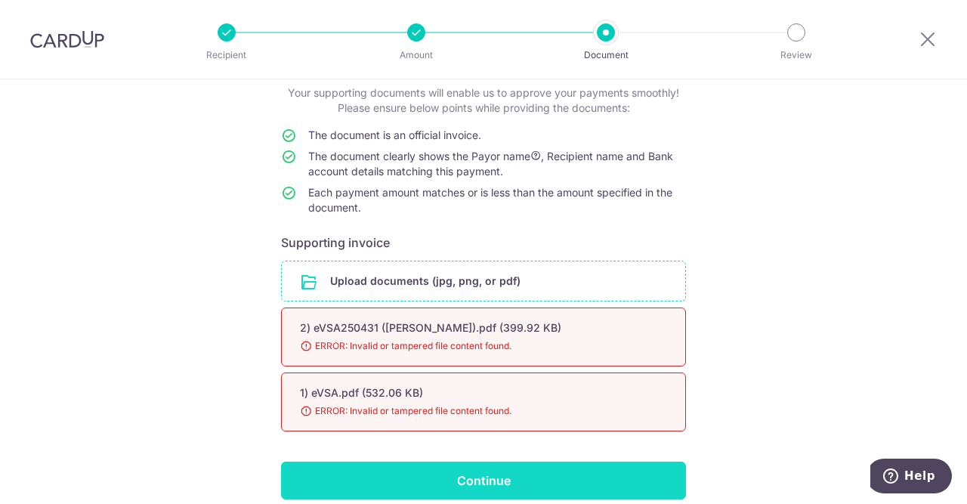
click at [474, 478] on input "Continue" at bounding box center [483, 481] width 405 height 38
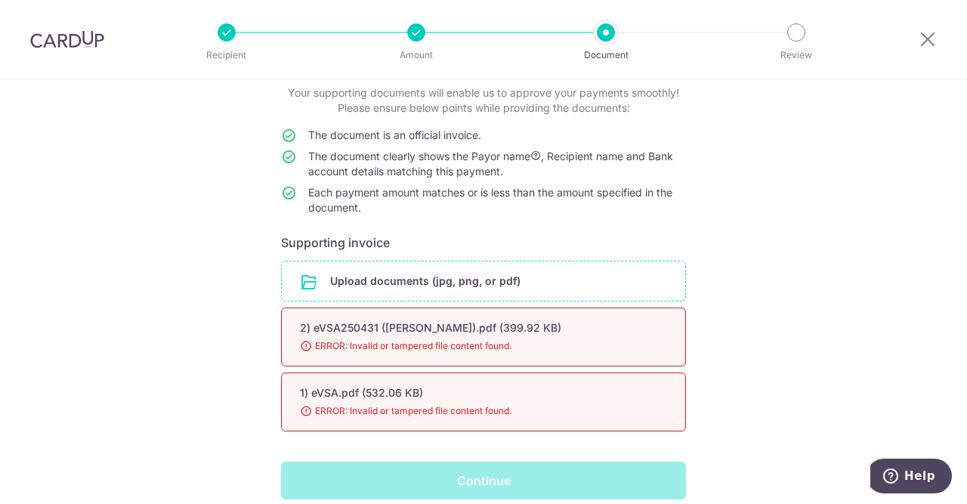
click at [469, 469] on div "Continue" at bounding box center [483, 481] width 423 height 38
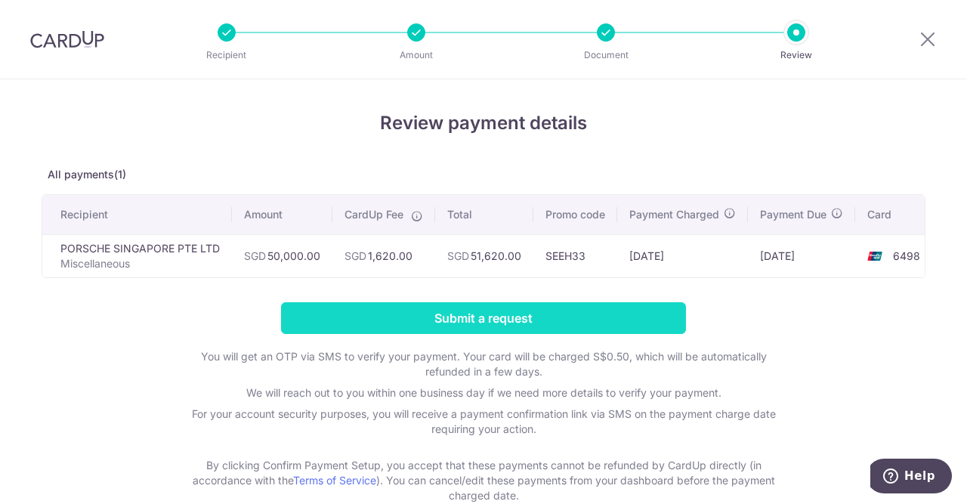
scroll to position [87, 0]
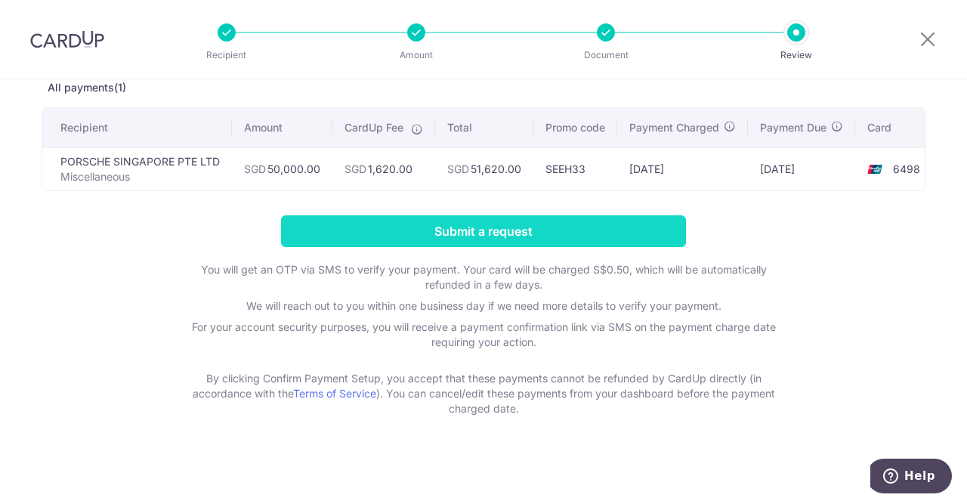
click at [453, 230] on input "Submit a request" at bounding box center [483, 231] width 405 height 32
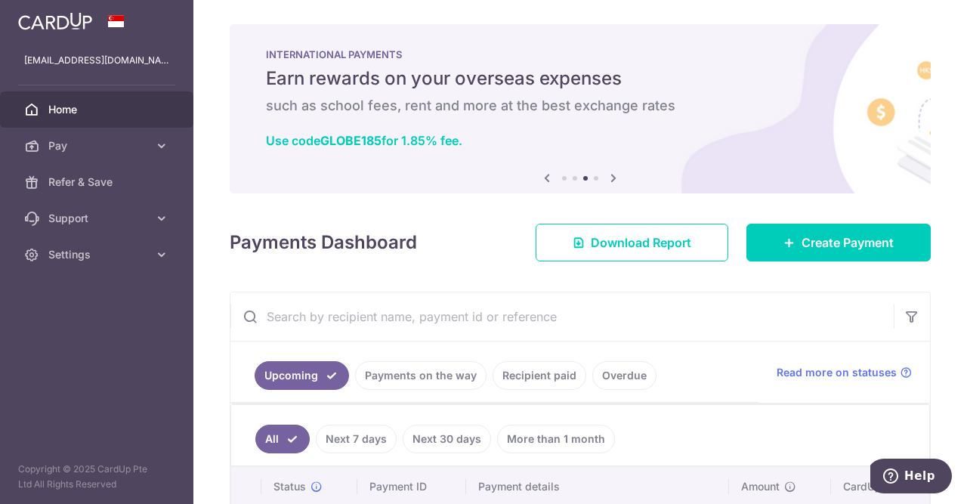
scroll to position [126, 0]
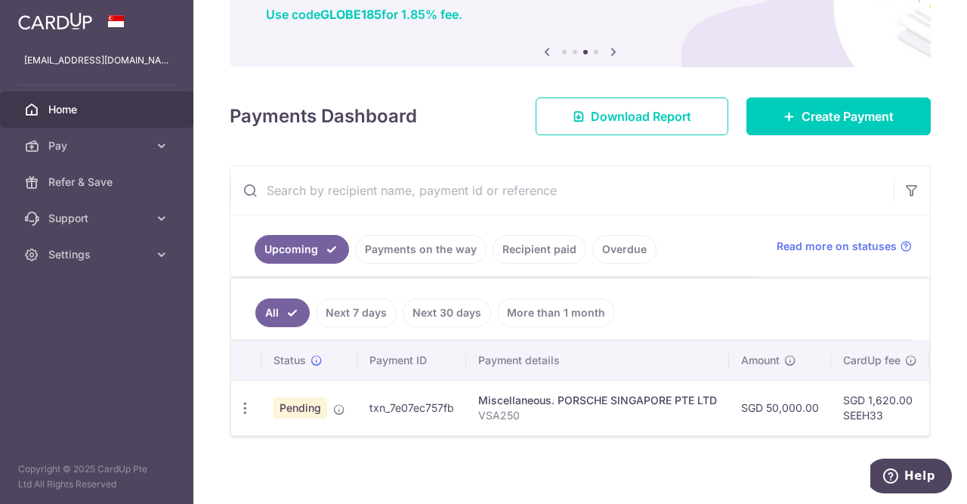
click at [703, 137] on div "× Pause Schedule Pause all future payments in this series Pause just this one p…" at bounding box center [580, 252] width 774 height 504
click at [391, 407] on td "txn_7e07ec757fb" at bounding box center [407, 407] width 109 height 55
drag, startPoint x: 360, startPoint y: 406, endPoint x: 453, endPoint y: 406, distance: 93.7
click at [453, 406] on td "txn_7e07ec757fb" at bounding box center [407, 407] width 109 height 55
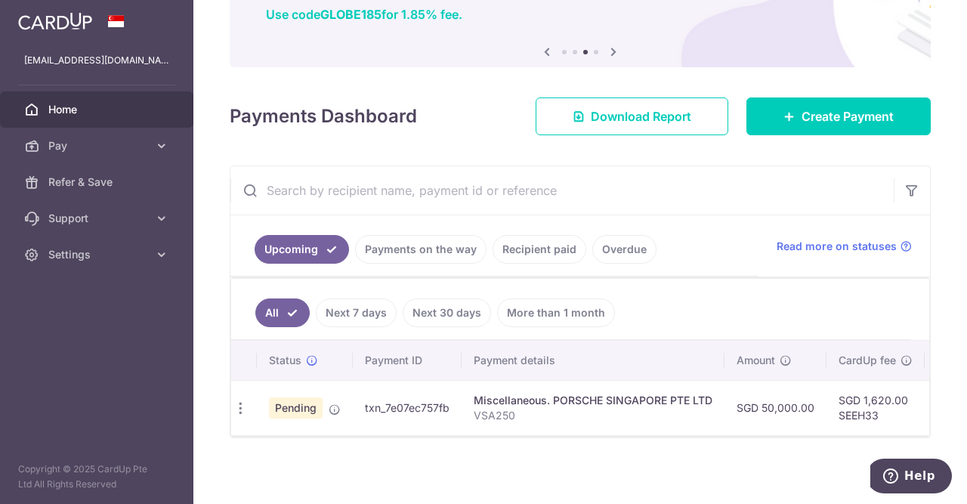
copy td "txn_7e07ec757fb"
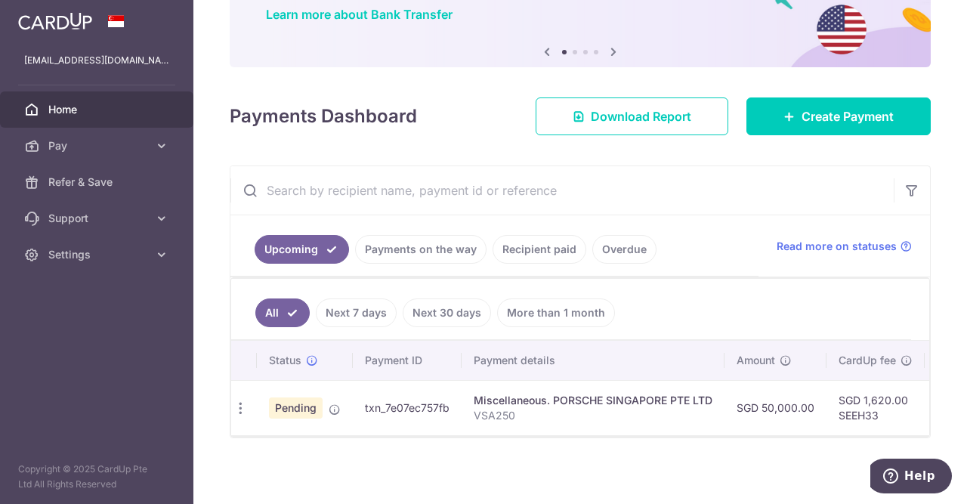
click at [421, 451] on div "× Pause Schedule Pause all future payments in this series Pause just this one p…" at bounding box center [580, 252] width 774 height 504
